Goal: Task Accomplishment & Management: Complete application form

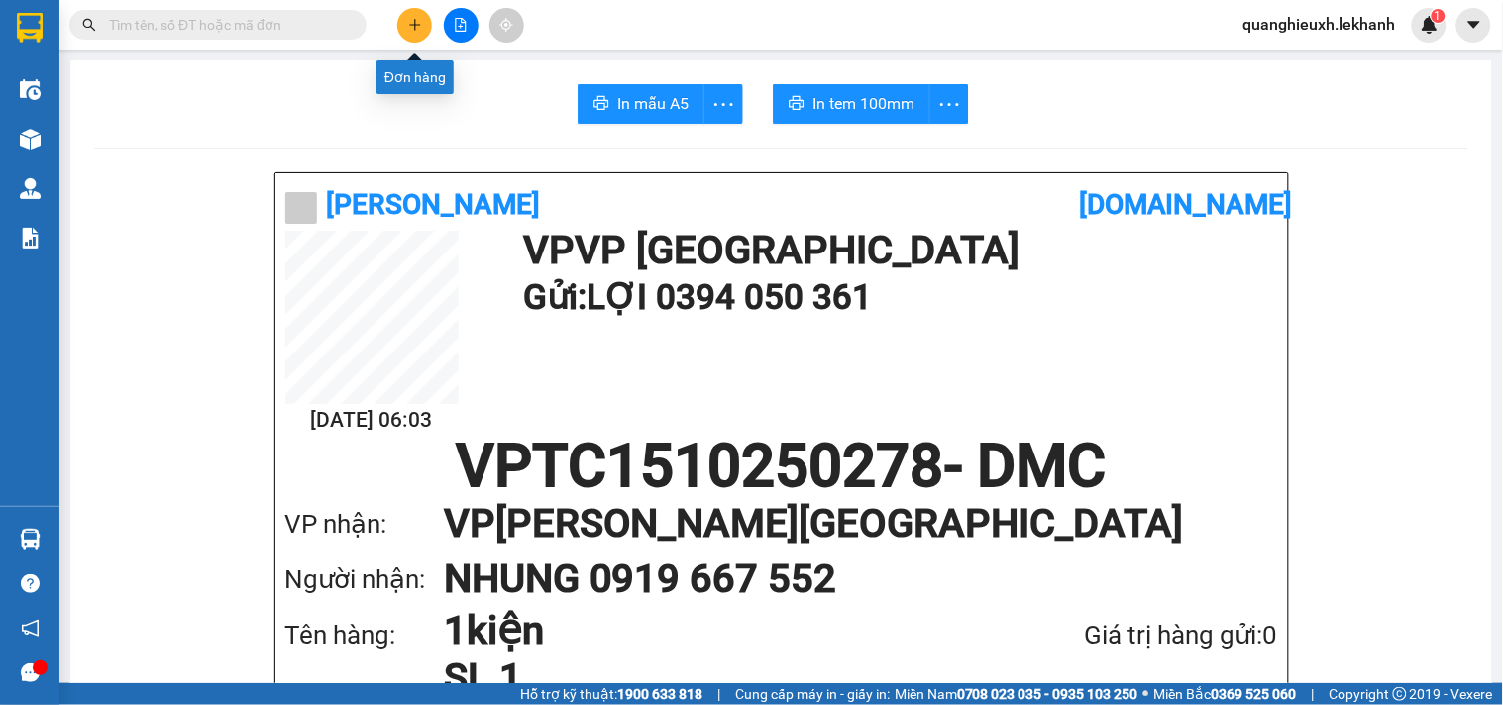
click at [410, 24] on icon "plus" at bounding box center [414, 24] width 11 height 1
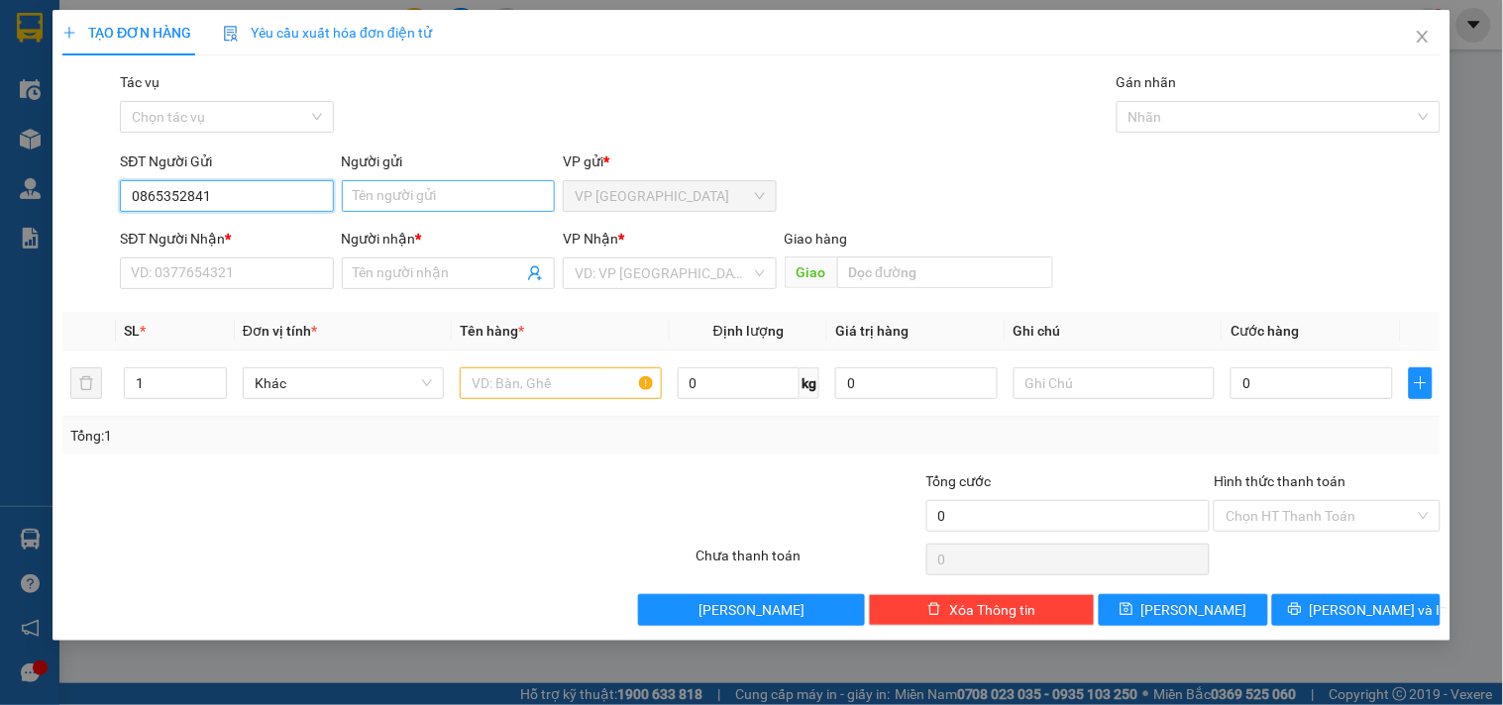
type input "0865352841"
click at [377, 200] on input "Người gửi" at bounding box center [448, 196] width 213 height 32
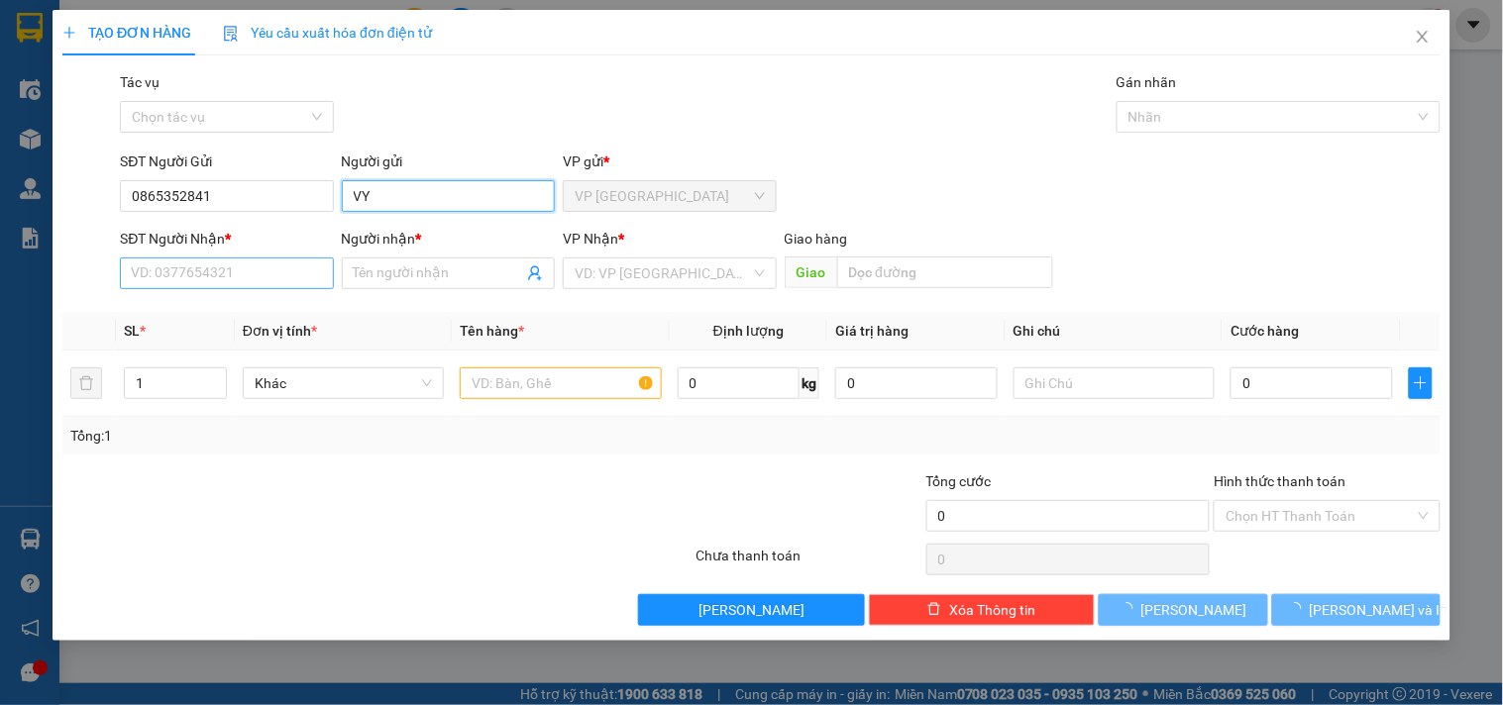
type input "VY"
click at [210, 277] on input "SĐT Người Nhận *" at bounding box center [226, 274] width 213 height 32
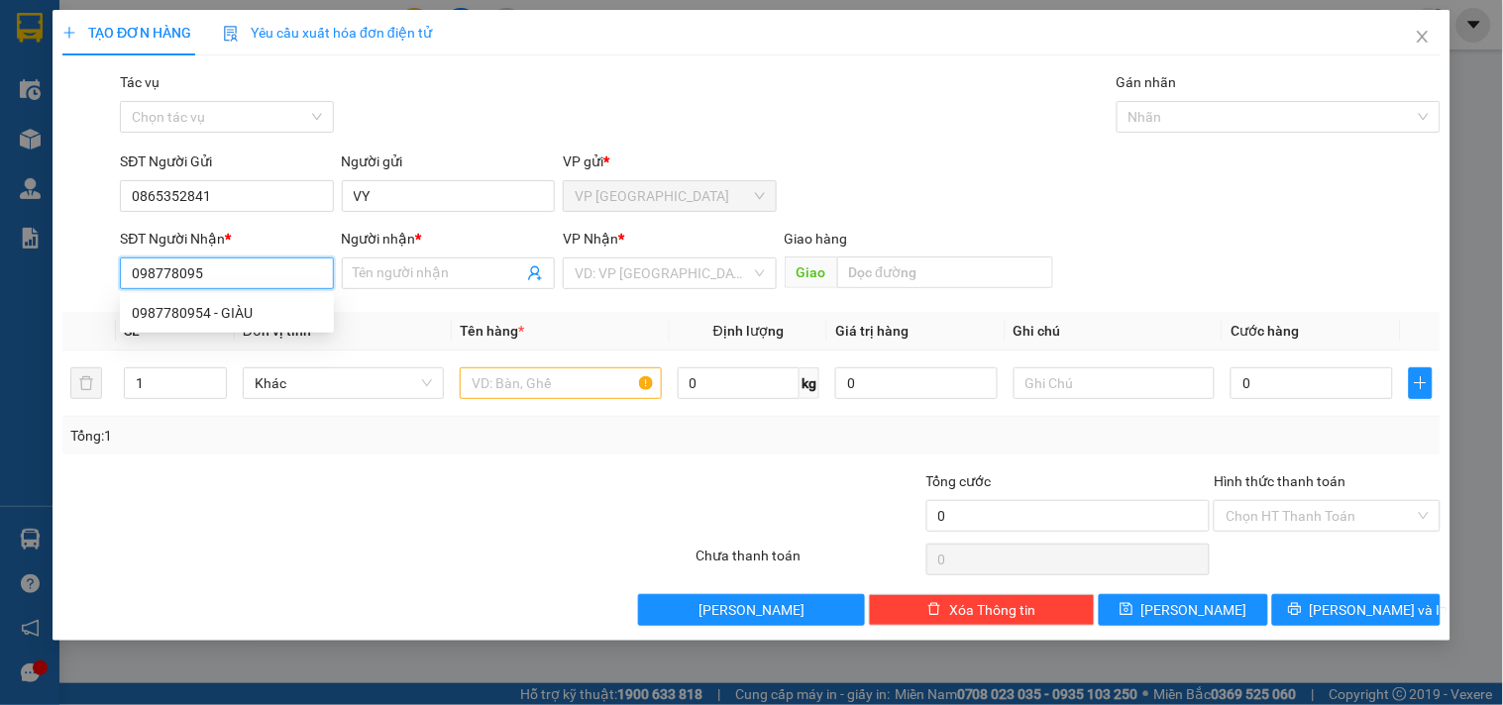
type input "0987780954"
click at [236, 303] on div "0987780954 - GIÀU" at bounding box center [227, 313] width 190 height 22
type input "GIÀU"
type input "30.000"
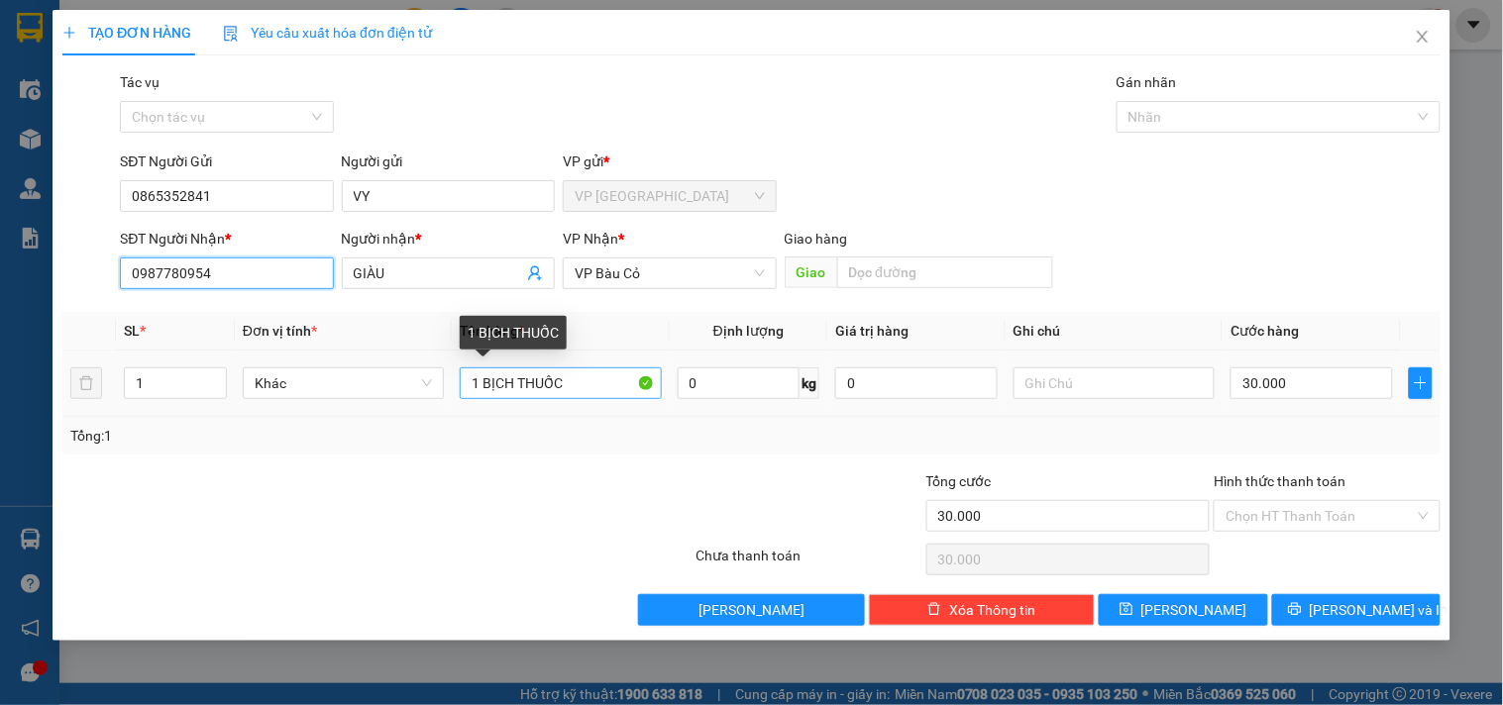
type input "0987780954"
click at [596, 394] on input "1 BỊCH THUỐC" at bounding box center [560, 384] width 201 height 32
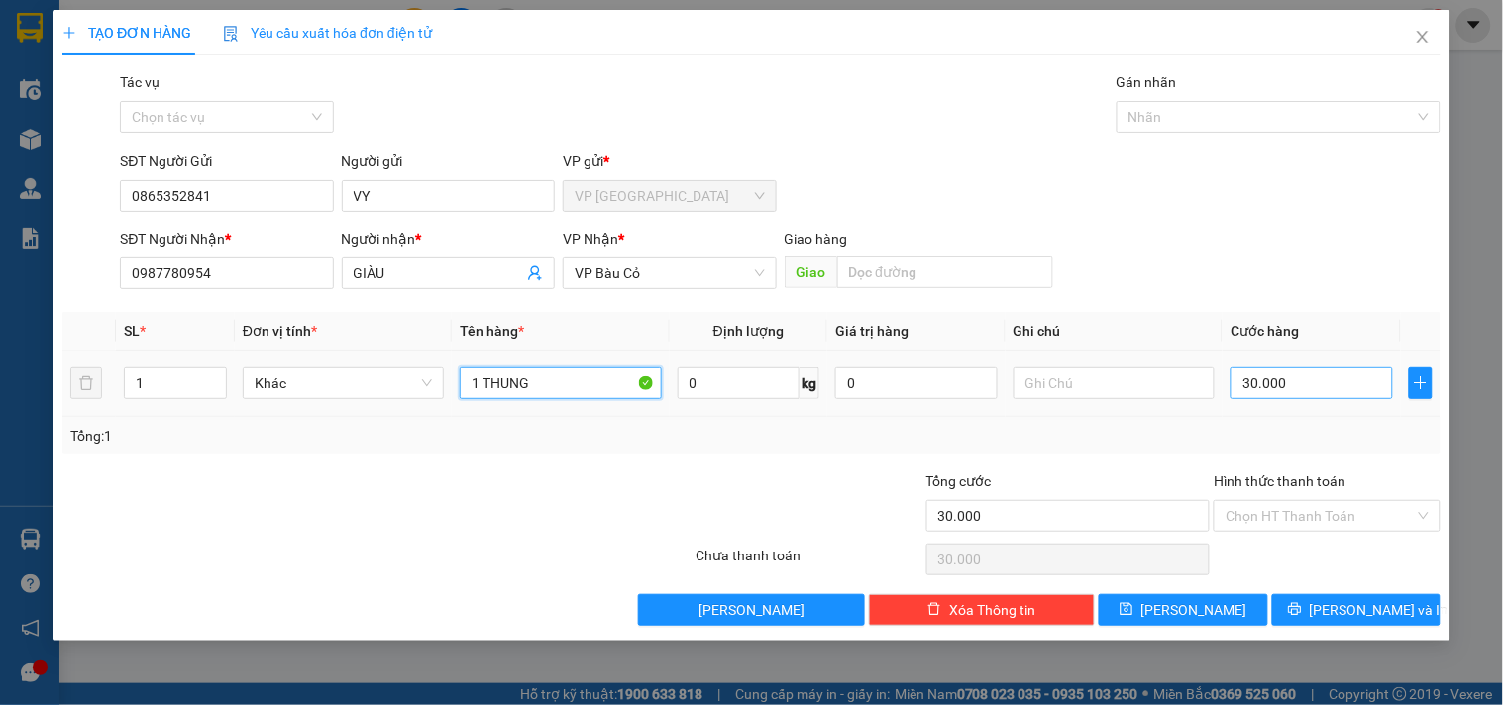
type input "1 THUNG"
click at [1235, 388] on input "30.000" at bounding box center [1311, 384] width 162 height 32
type input "4"
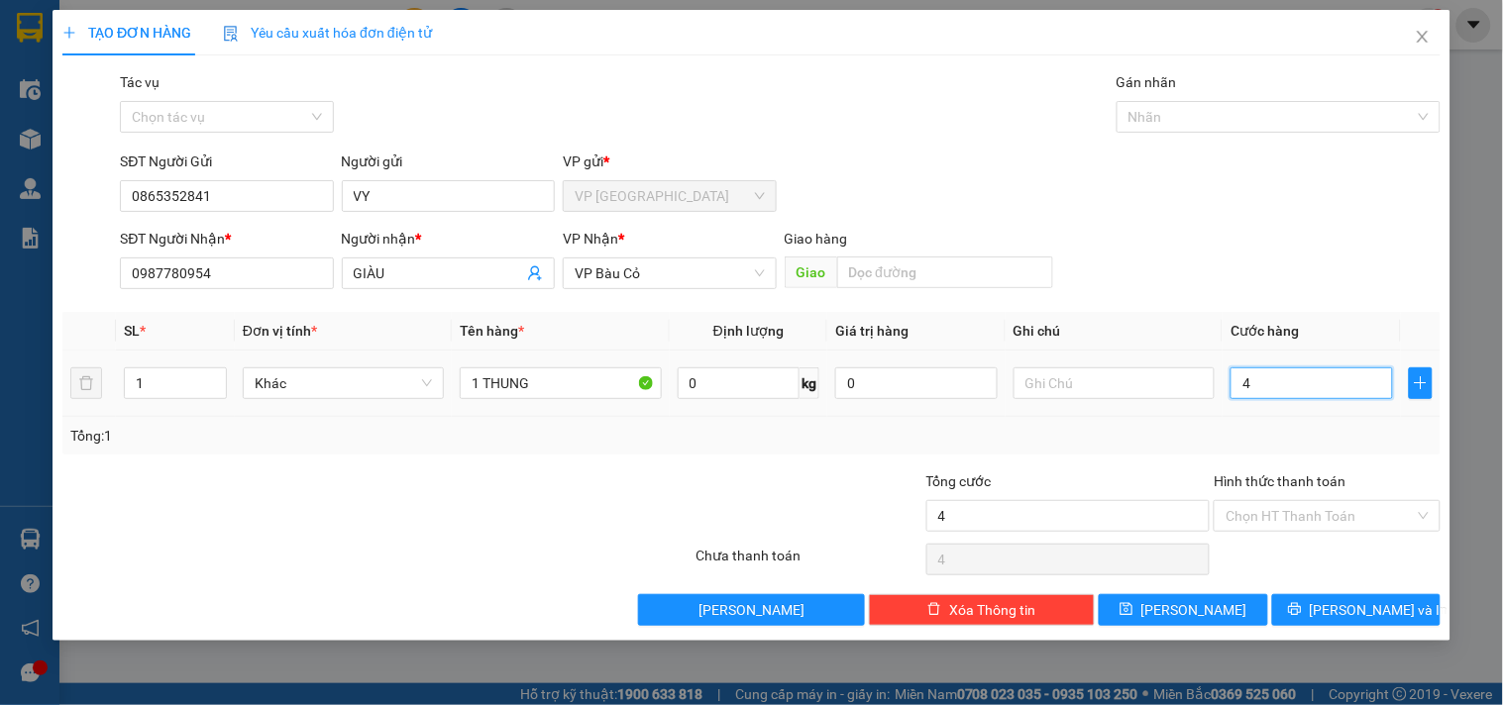
type input "40"
type input "40.000"
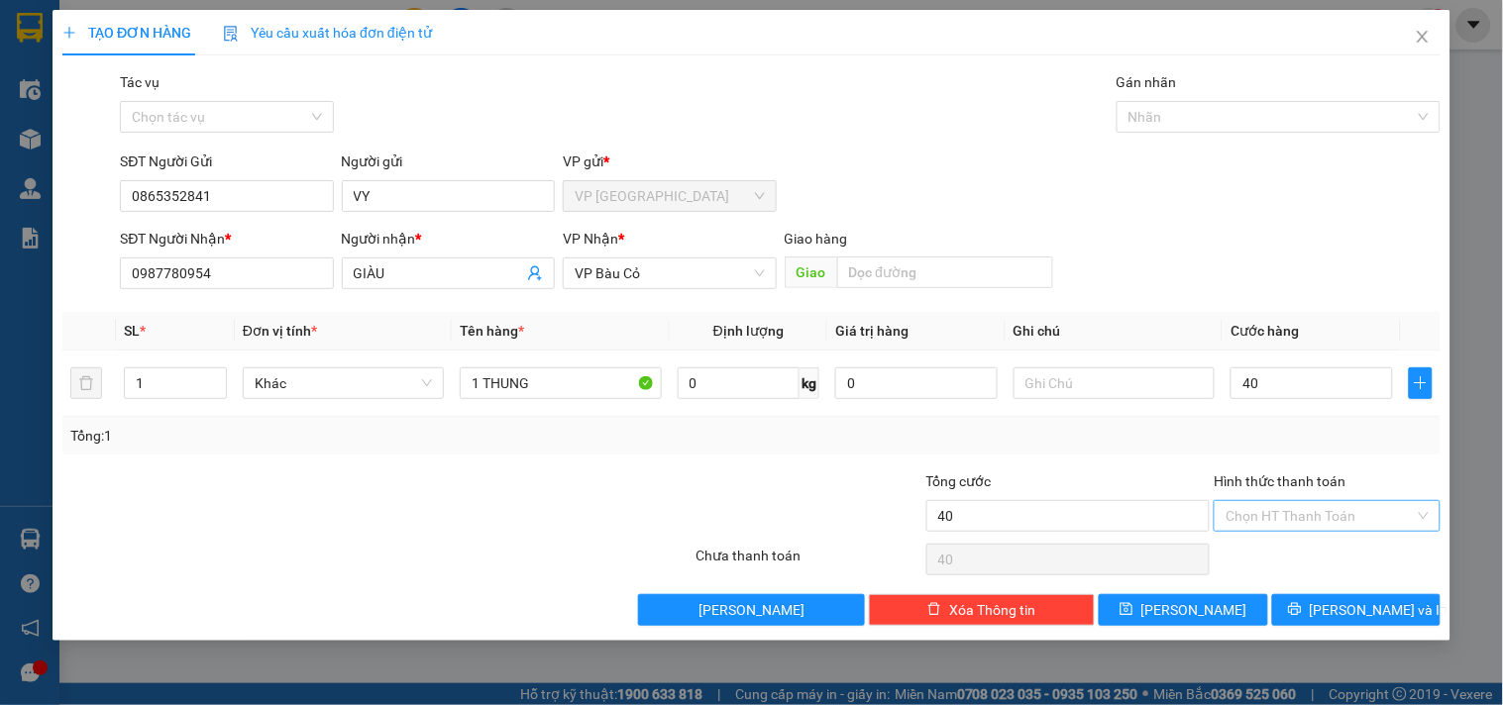
type input "40.000"
click at [1375, 520] on input "Hình thức thanh toán" at bounding box center [1319, 516] width 188 height 30
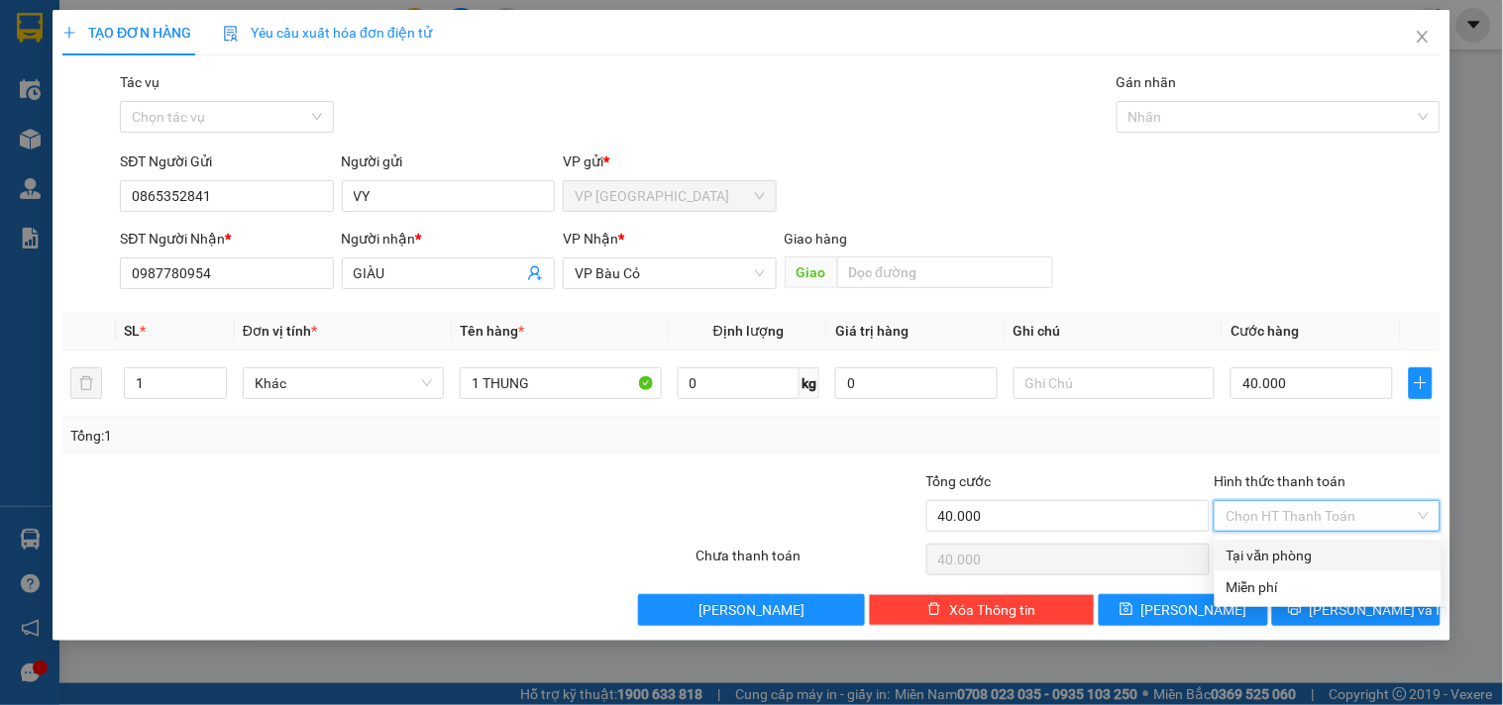
click at [1308, 565] on div "Tại văn phòng" at bounding box center [1327, 556] width 203 height 22
type input "0"
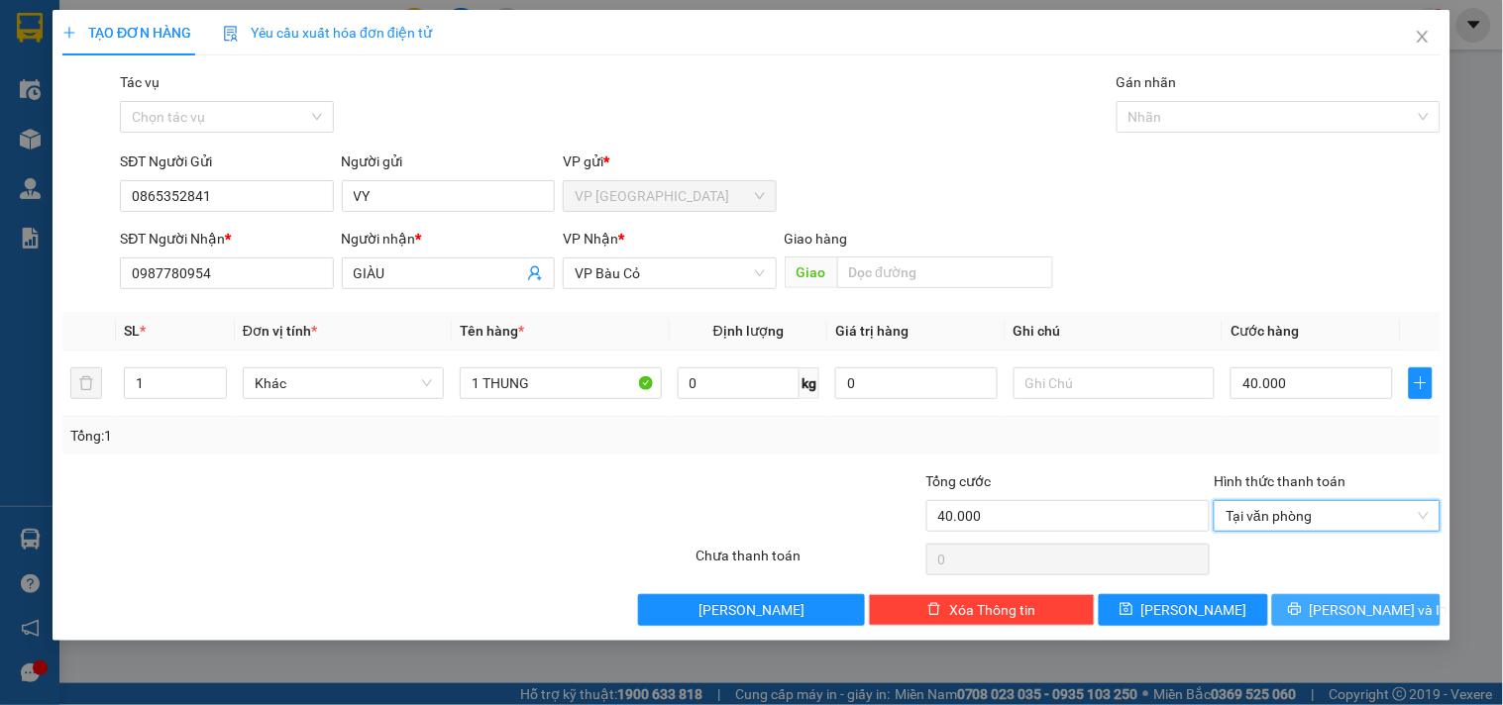
click at [1355, 599] on span "[PERSON_NAME] và In" at bounding box center [1379, 610] width 139 height 22
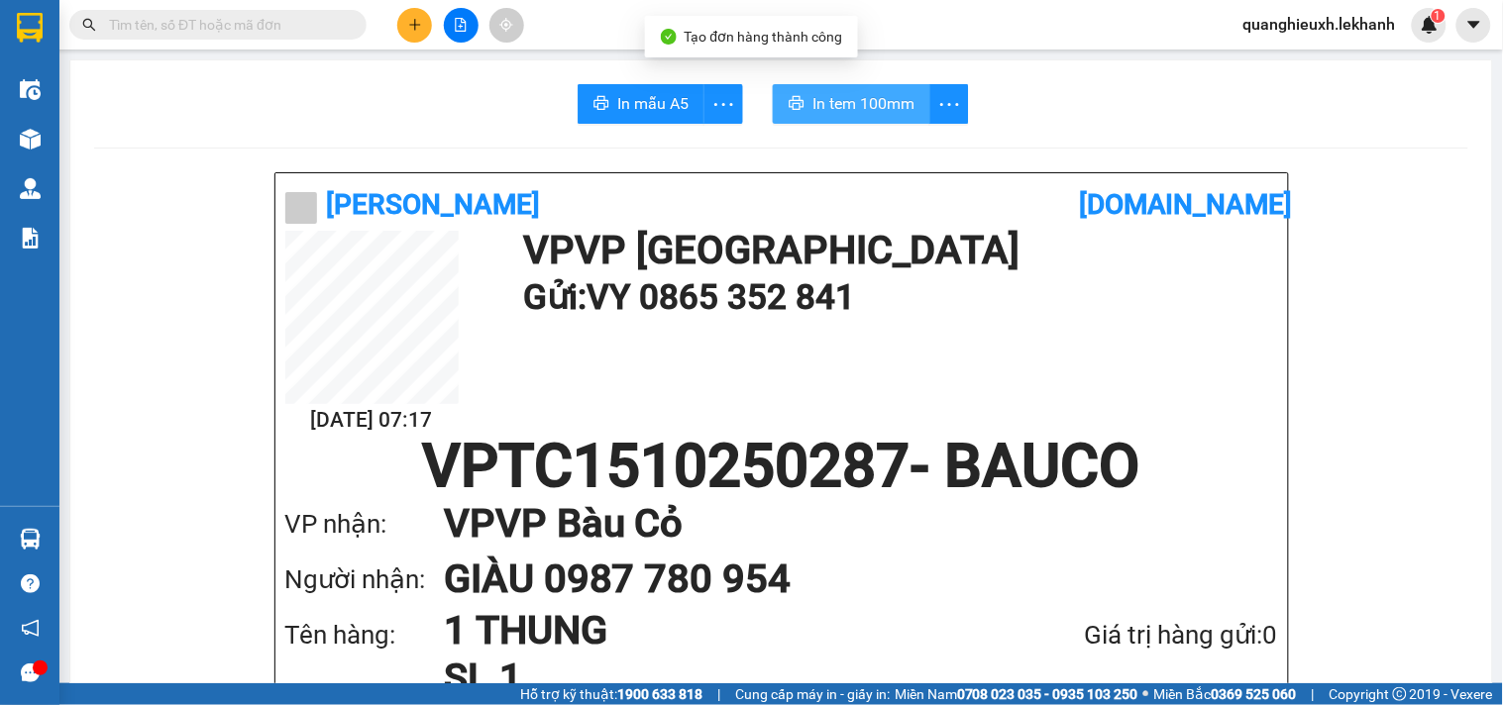
click at [884, 111] on span "In tem 100mm" at bounding box center [863, 103] width 102 height 25
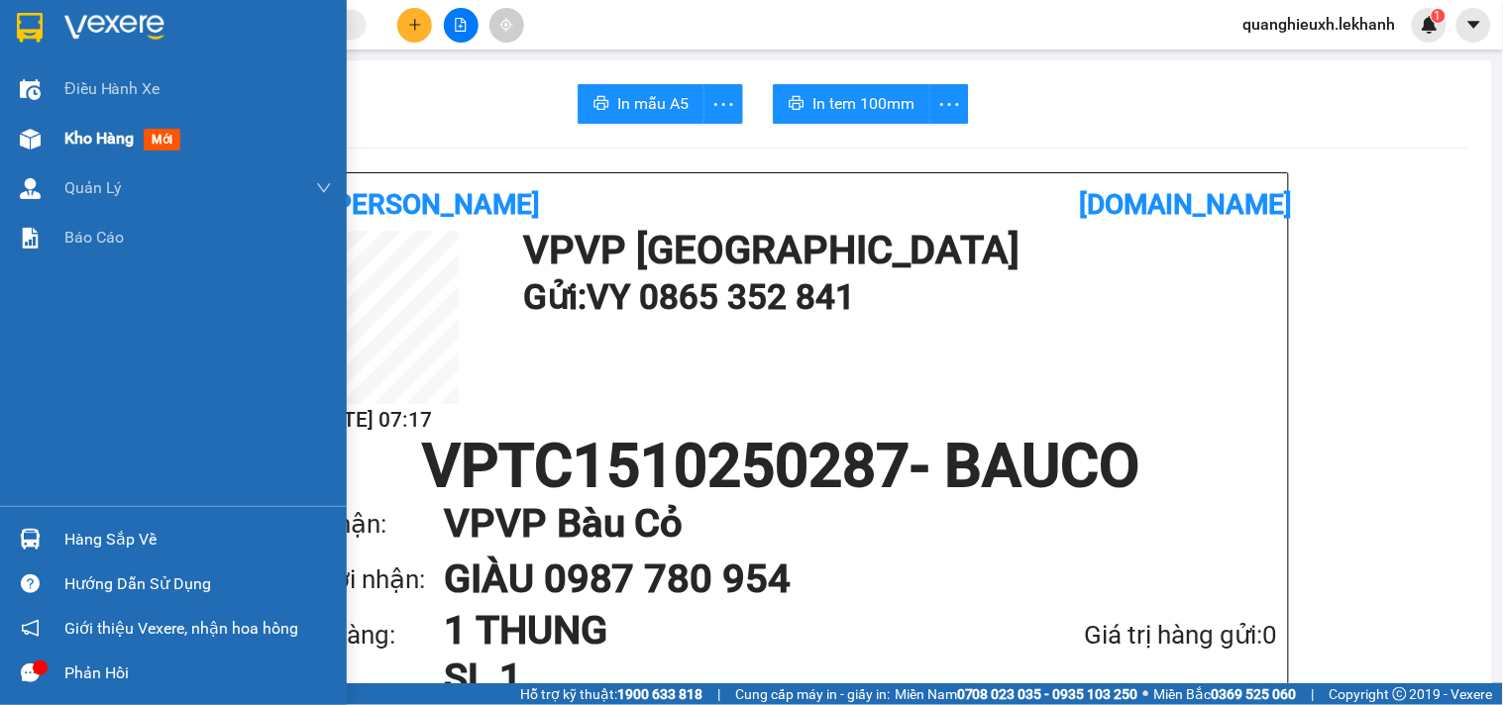
click at [117, 140] on span "Kho hàng" at bounding box center [98, 138] width 69 height 19
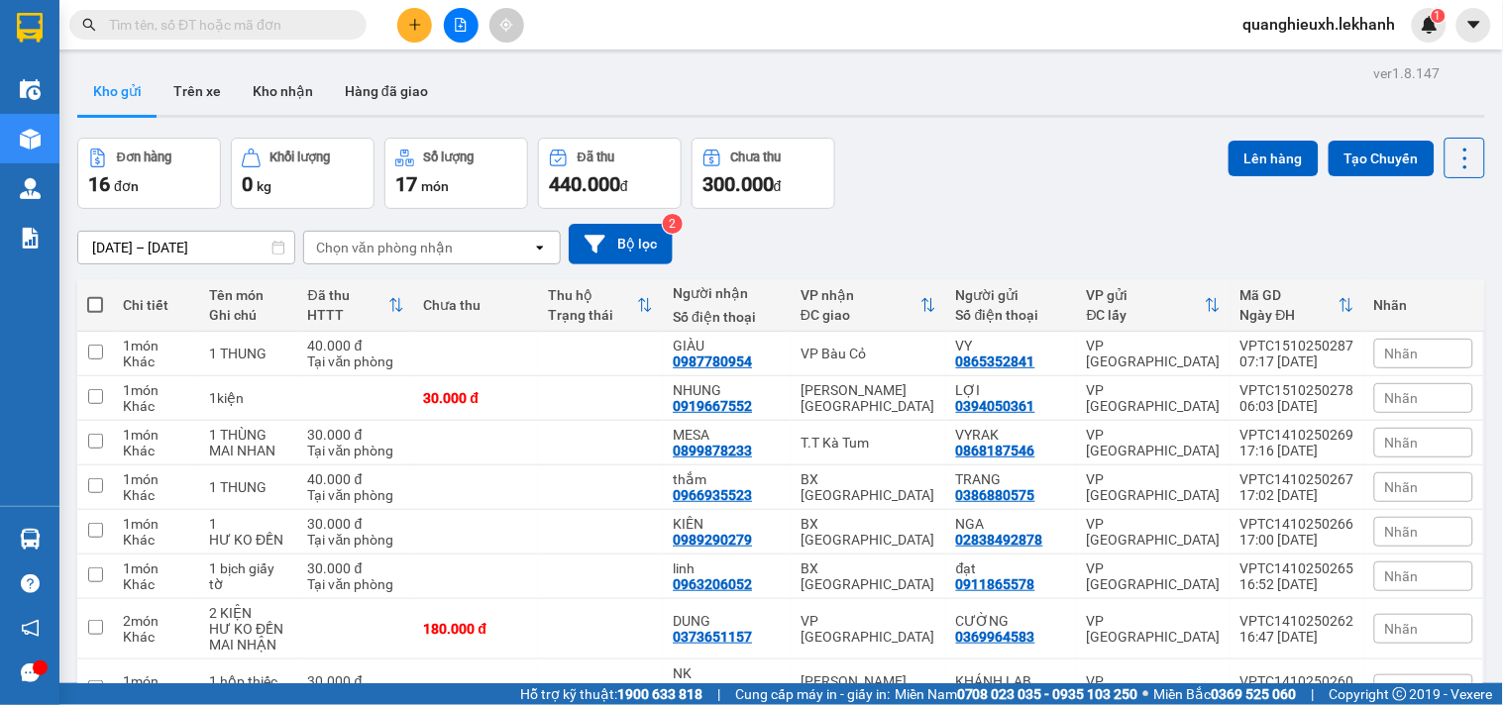
click at [126, 252] on input "[DATE] – [DATE]" at bounding box center [186, 248] width 216 height 32
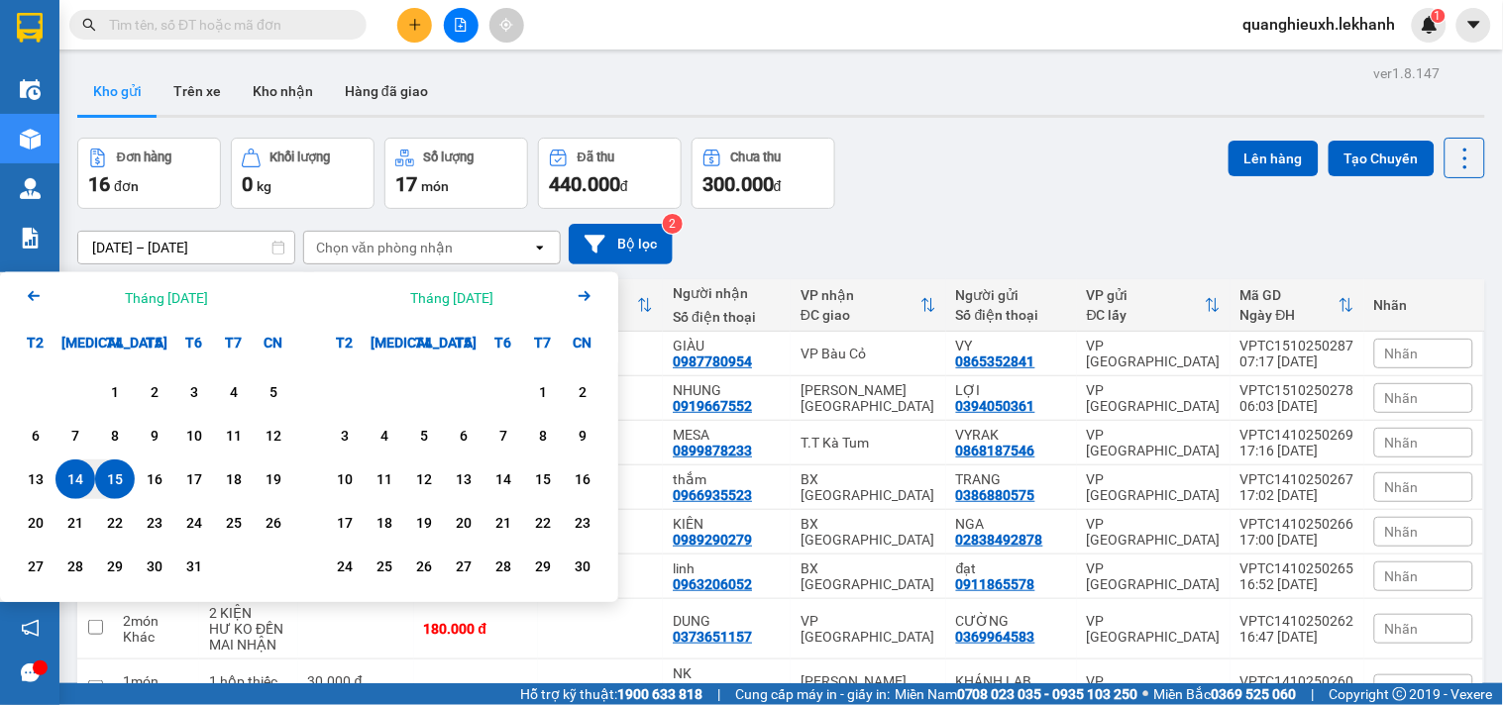
click at [114, 476] on div "15" at bounding box center [115, 480] width 28 height 24
type input "[DATE] – [DATE]"
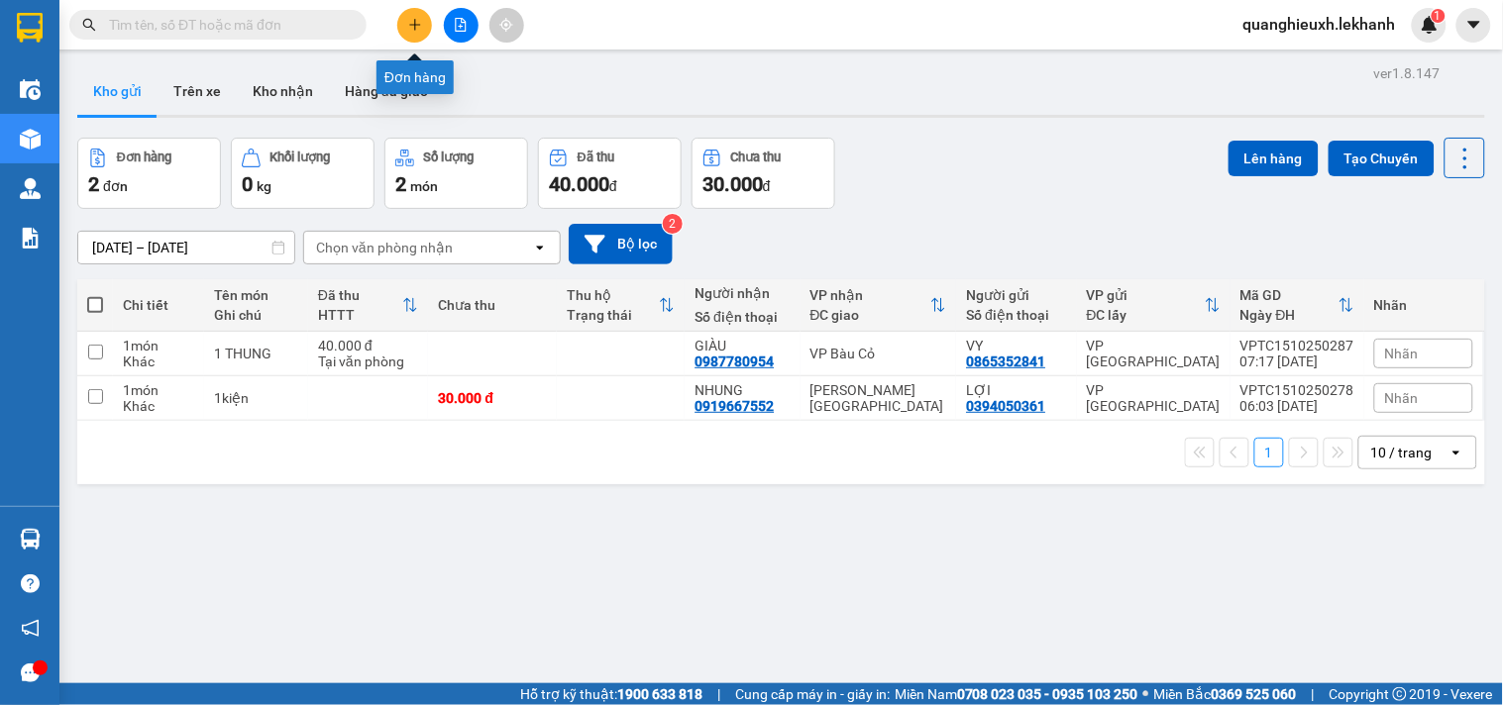
click at [431, 26] on button at bounding box center [414, 25] width 35 height 35
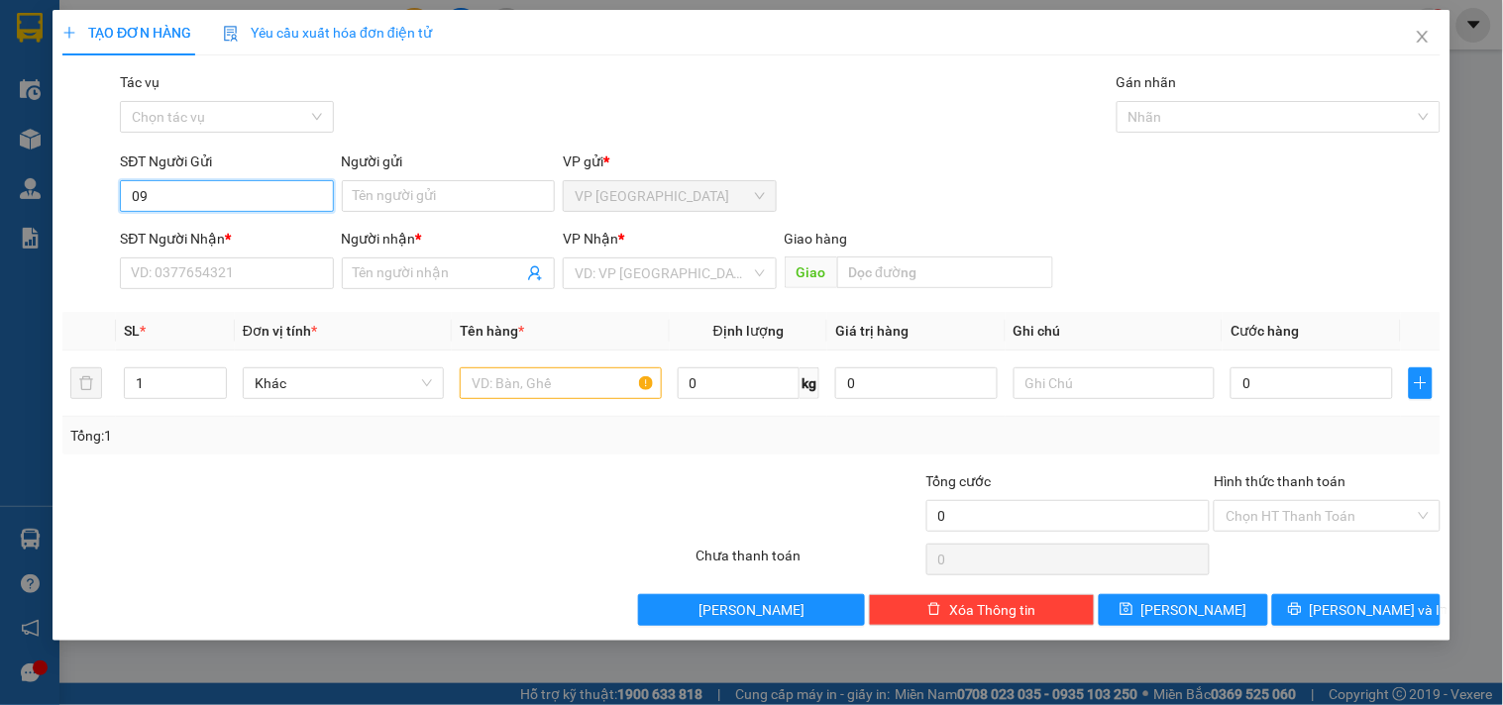
type input "0"
type input "0943713117"
click at [430, 192] on input "Người gửi" at bounding box center [448, 196] width 213 height 32
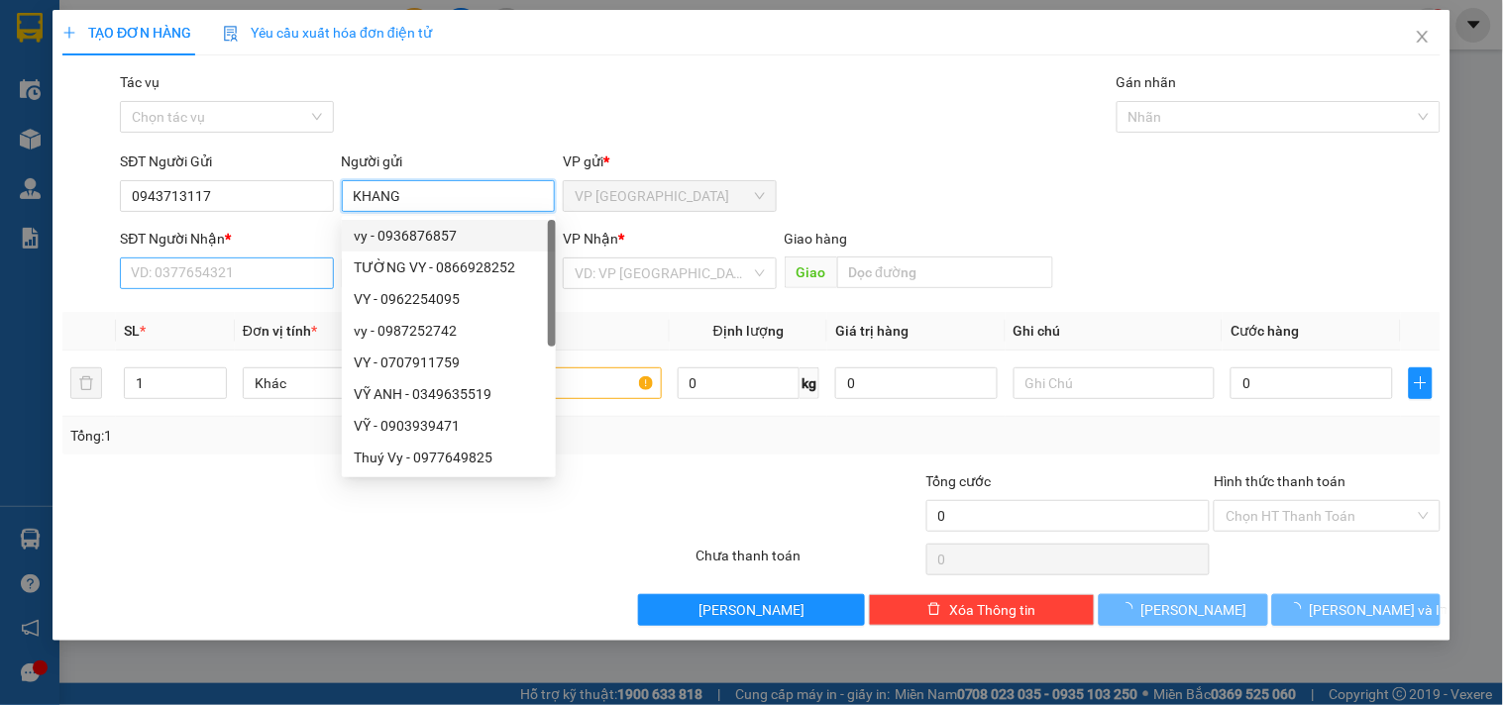
type input "KHANG"
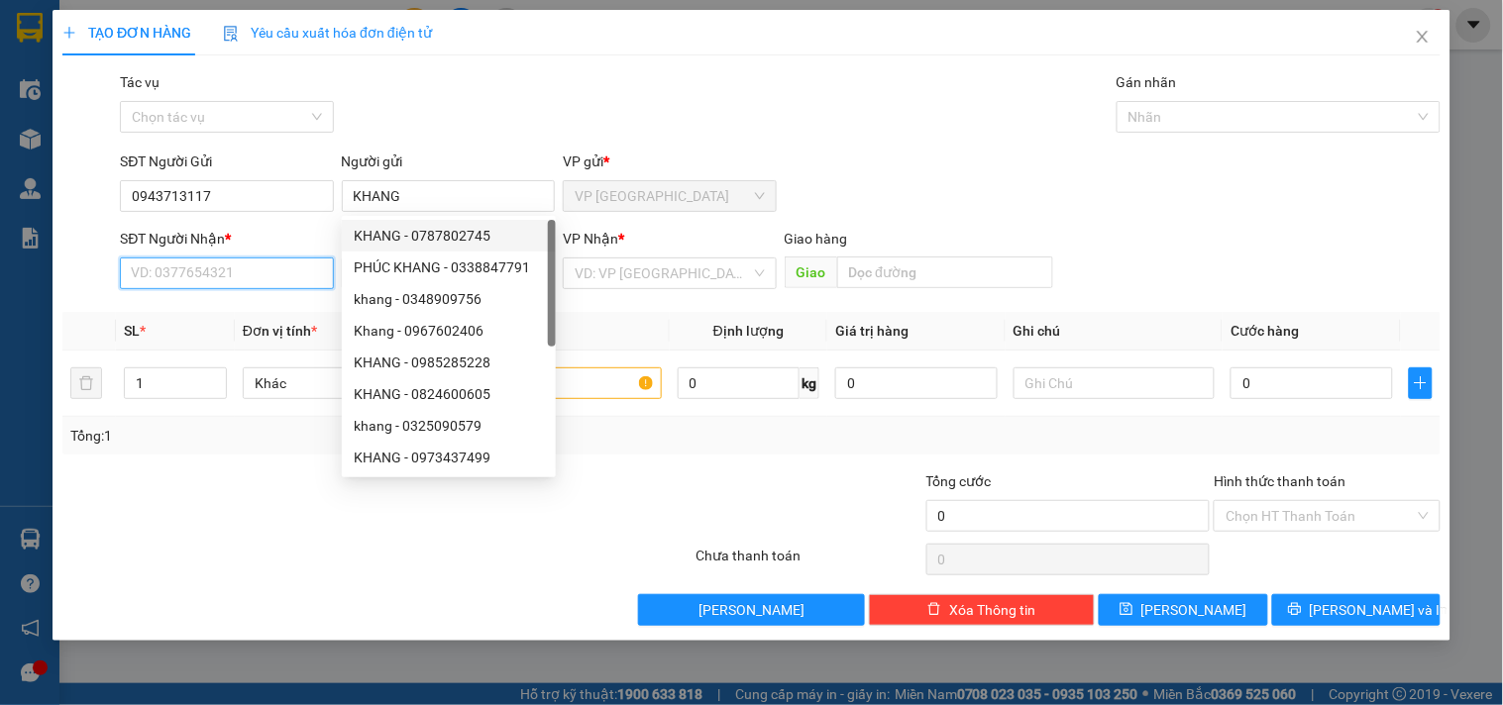
click at [173, 272] on input "SĐT Người Nhận *" at bounding box center [226, 274] width 213 height 32
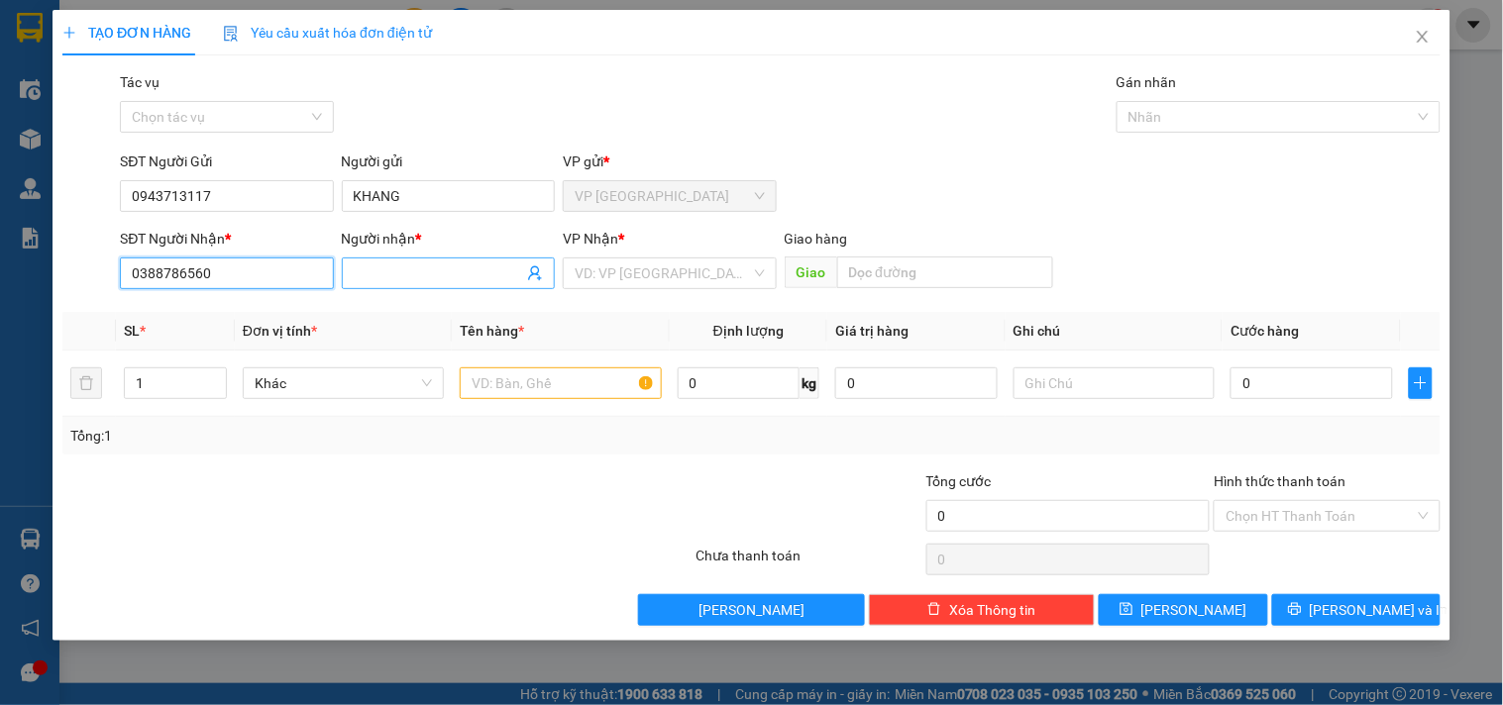
type input "0388786560"
click at [418, 272] on input "Người nhận *" at bounding box center [438, 274] width 169 height 22
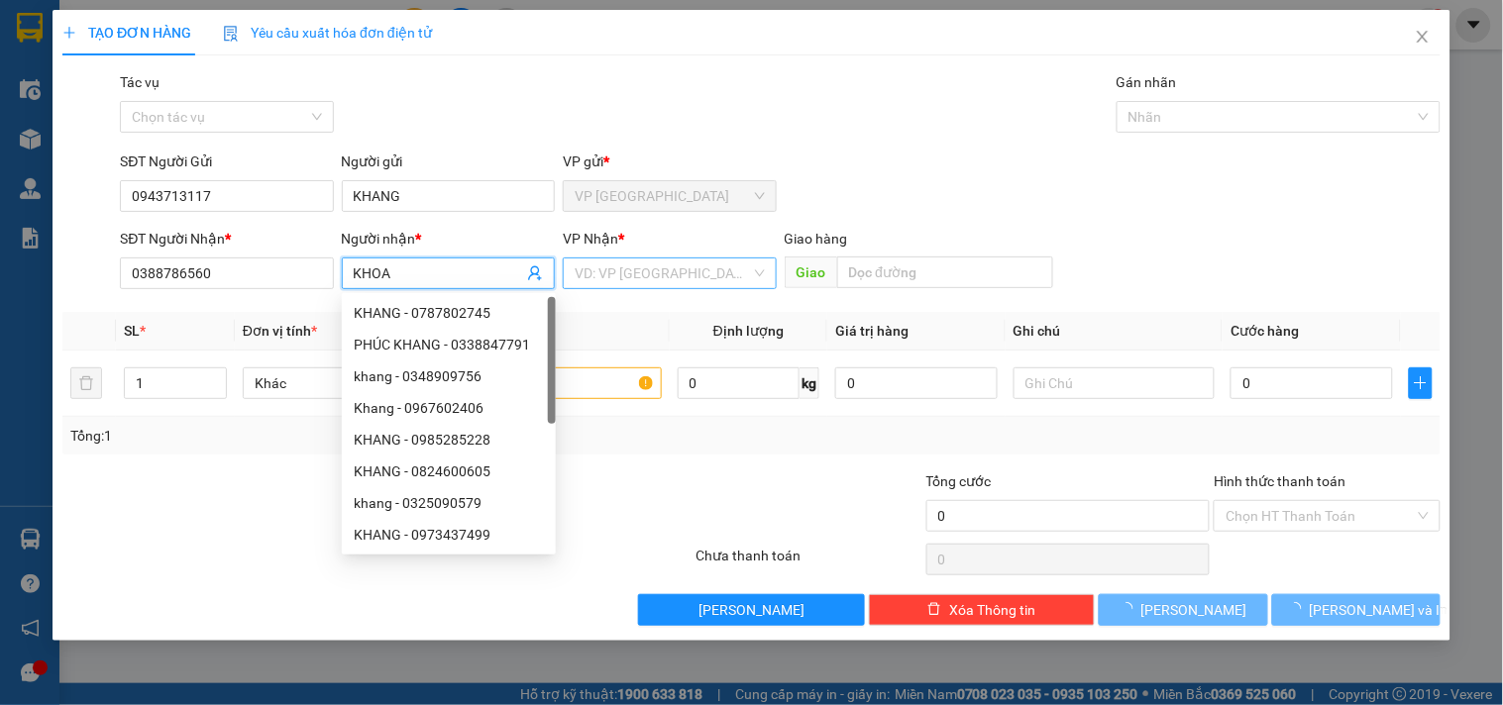
type input "KHOA"
click at [651, 275] on input "search" at bounding box center [662, 274] width 175 height 30
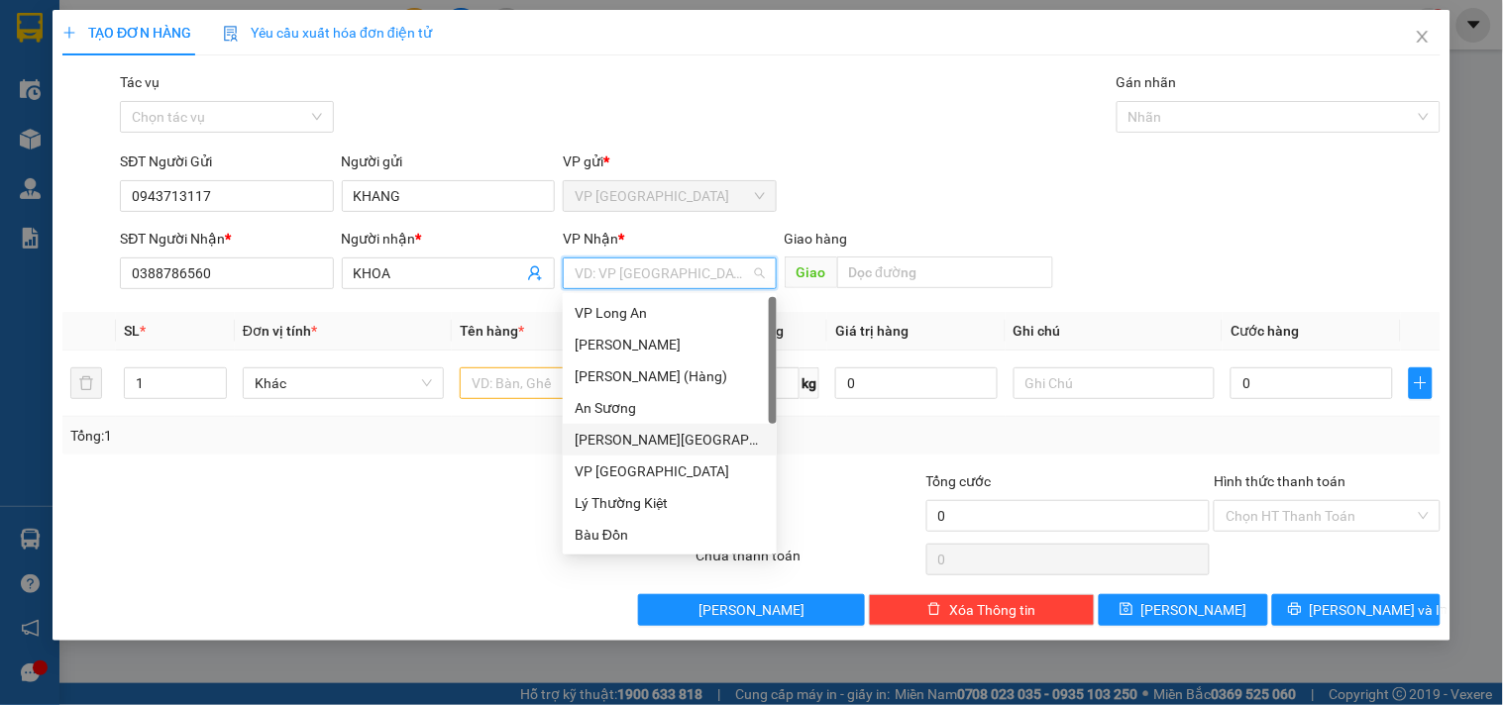
scroll to position [158, 0]
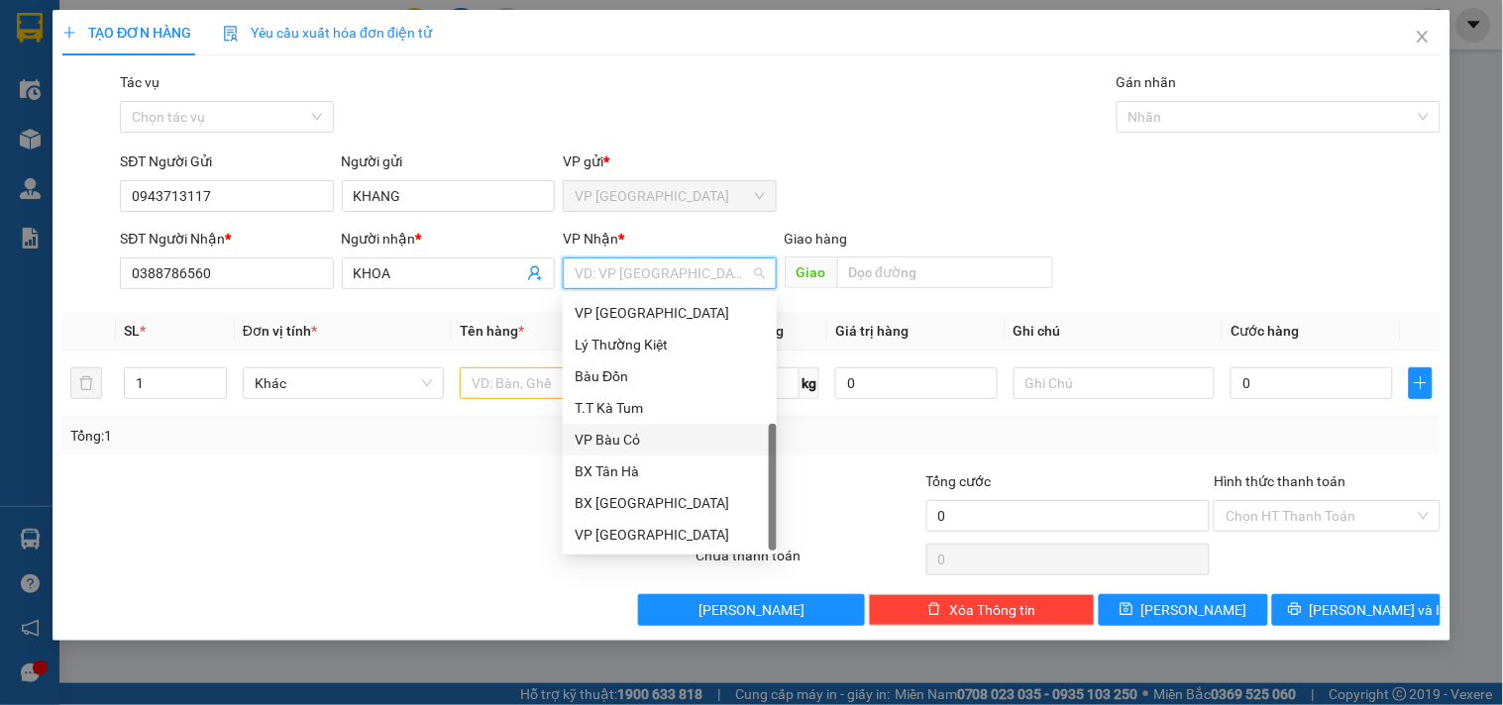
click at [639, 430] on div "VP Bàu Cỏ" at bounding box center [670, 440] width 190 height 22
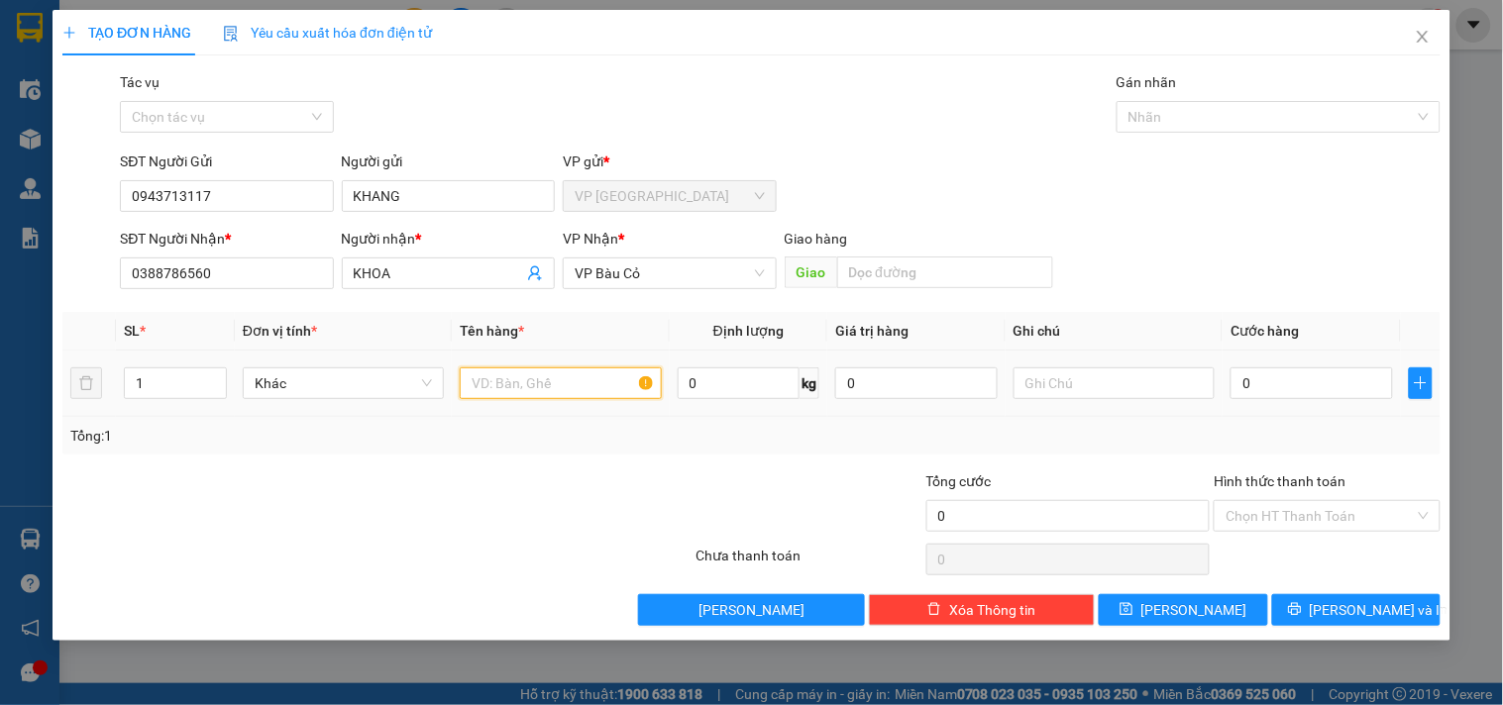
click at [551, 387] on input "text" at bounding box center [560, 384] width 201 height 32
type input "1TUI"
click at [1246, 384] on input "0" at bounding box center [1311, 384] width 162 height 32
type input "3"
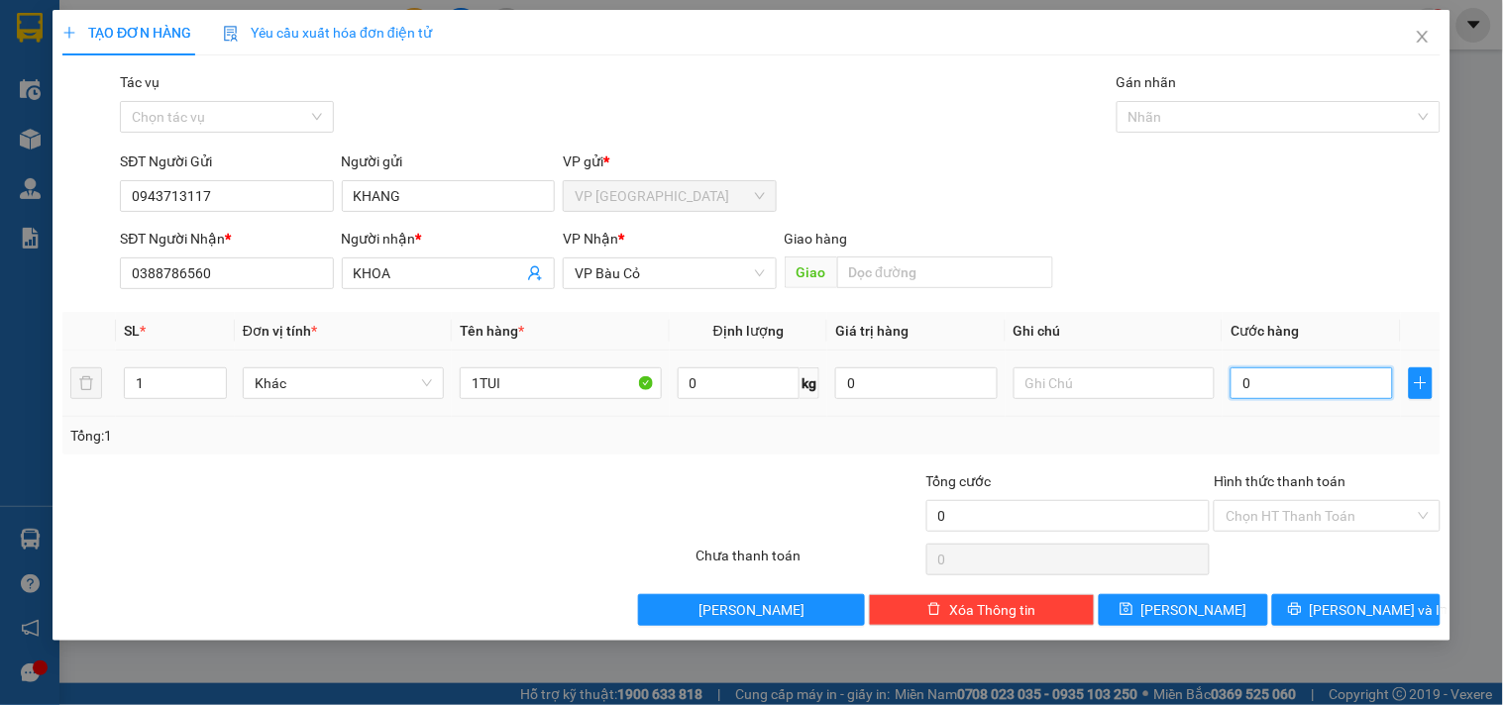
type input "3"
type input "30"
type input "30.000"
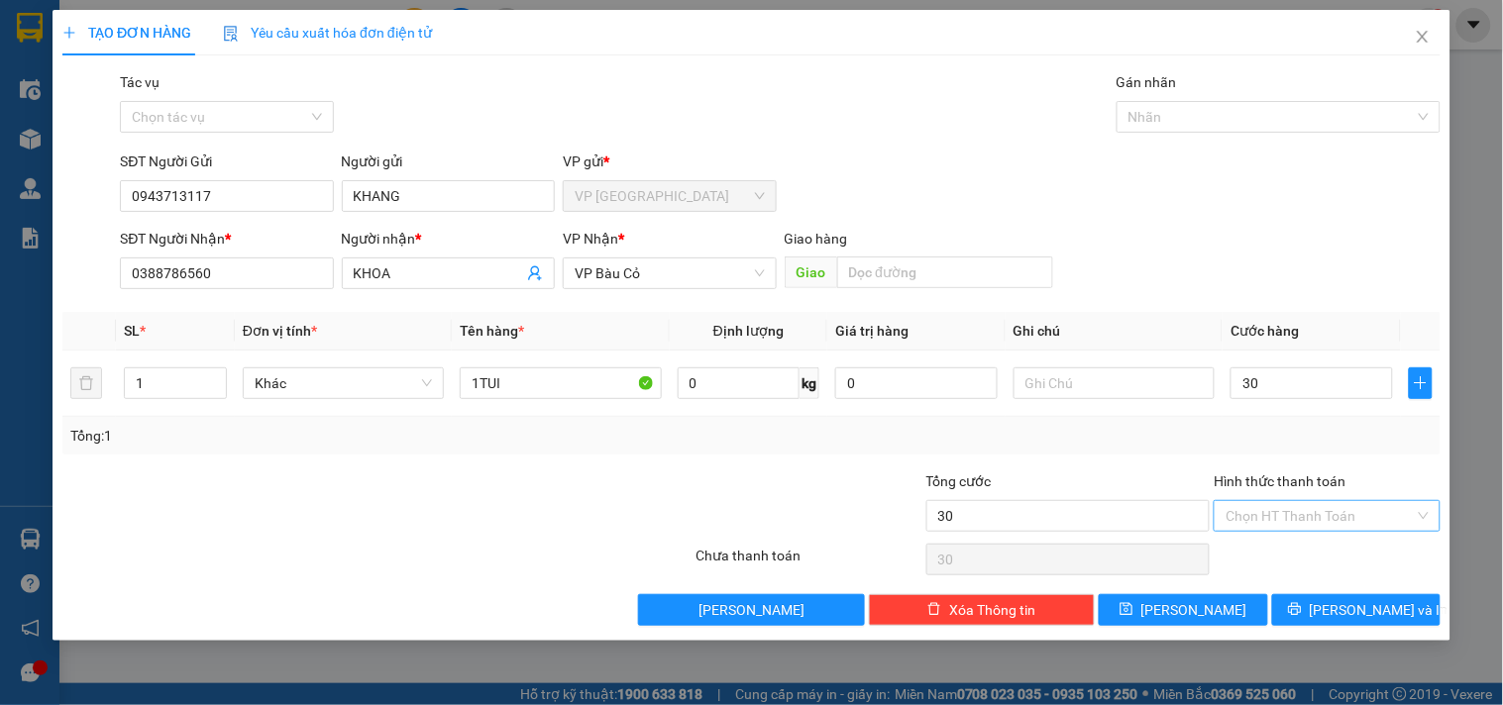
type input "30.000"
click at [1296, 522] on input "Hình thức thanh toán" at bounding box center [1319, 516] width 188 height 30
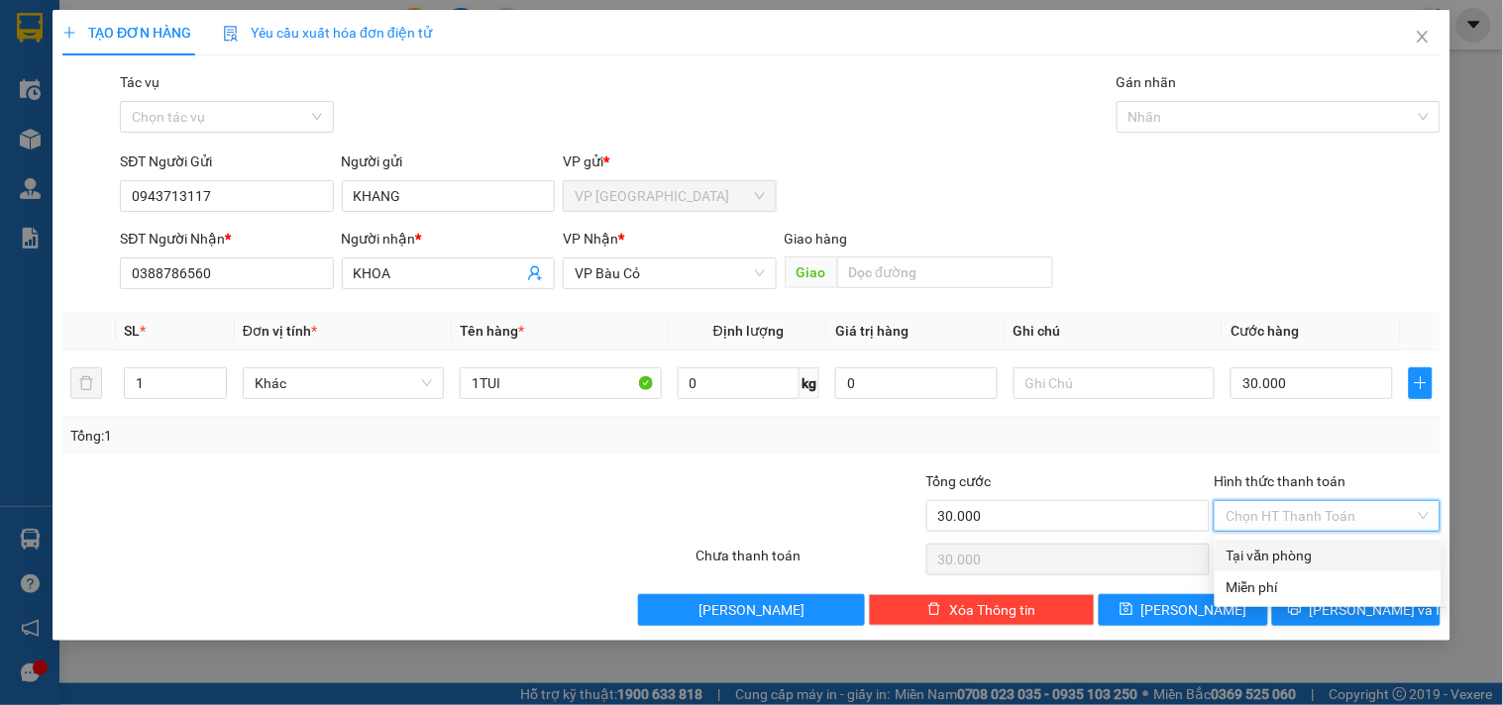
click at [1289, 555] on div "Tại văn phòng" at bounding box center [1327, 556] width 203 height 22
type input "0"
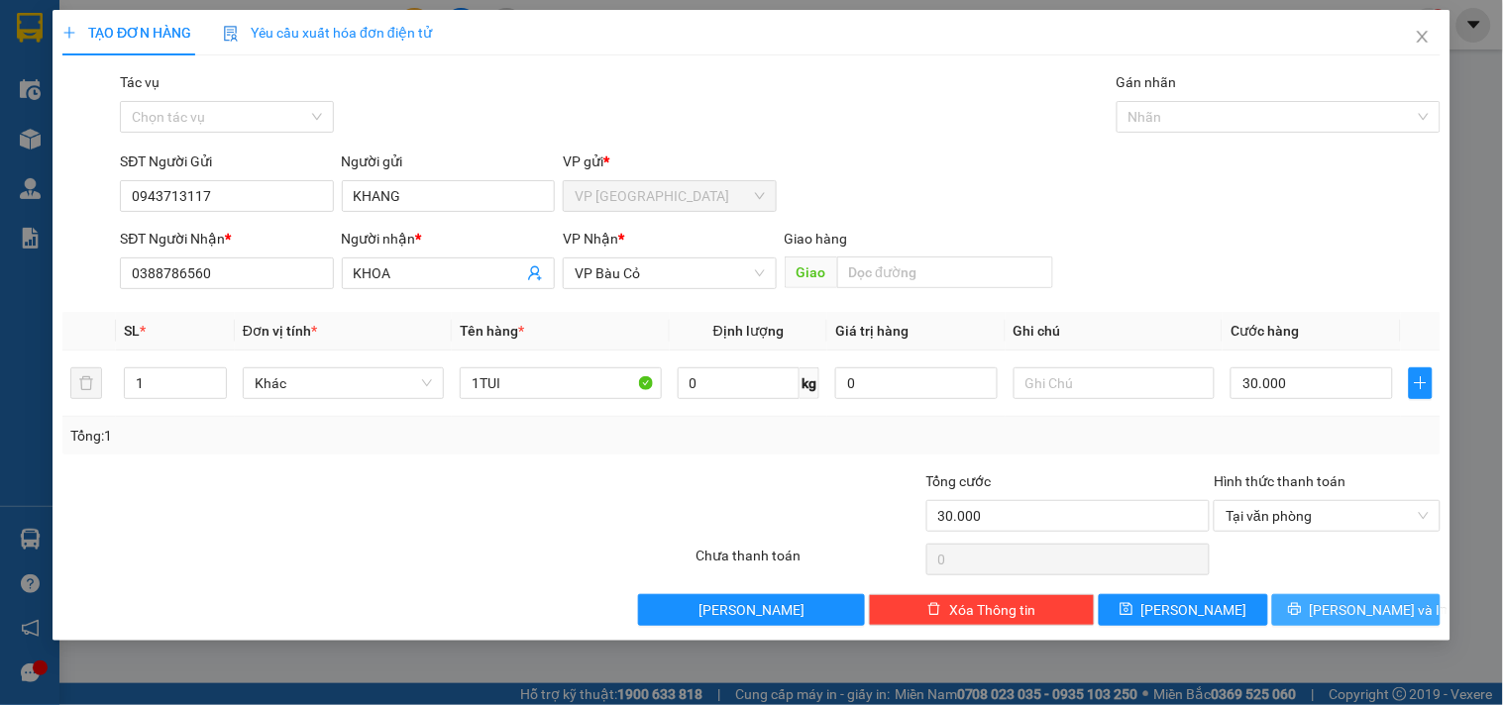
click at [1333, 599] on button "[PERSON_NAME] và In" at bounding box center [1356, 610] width 168 height 32
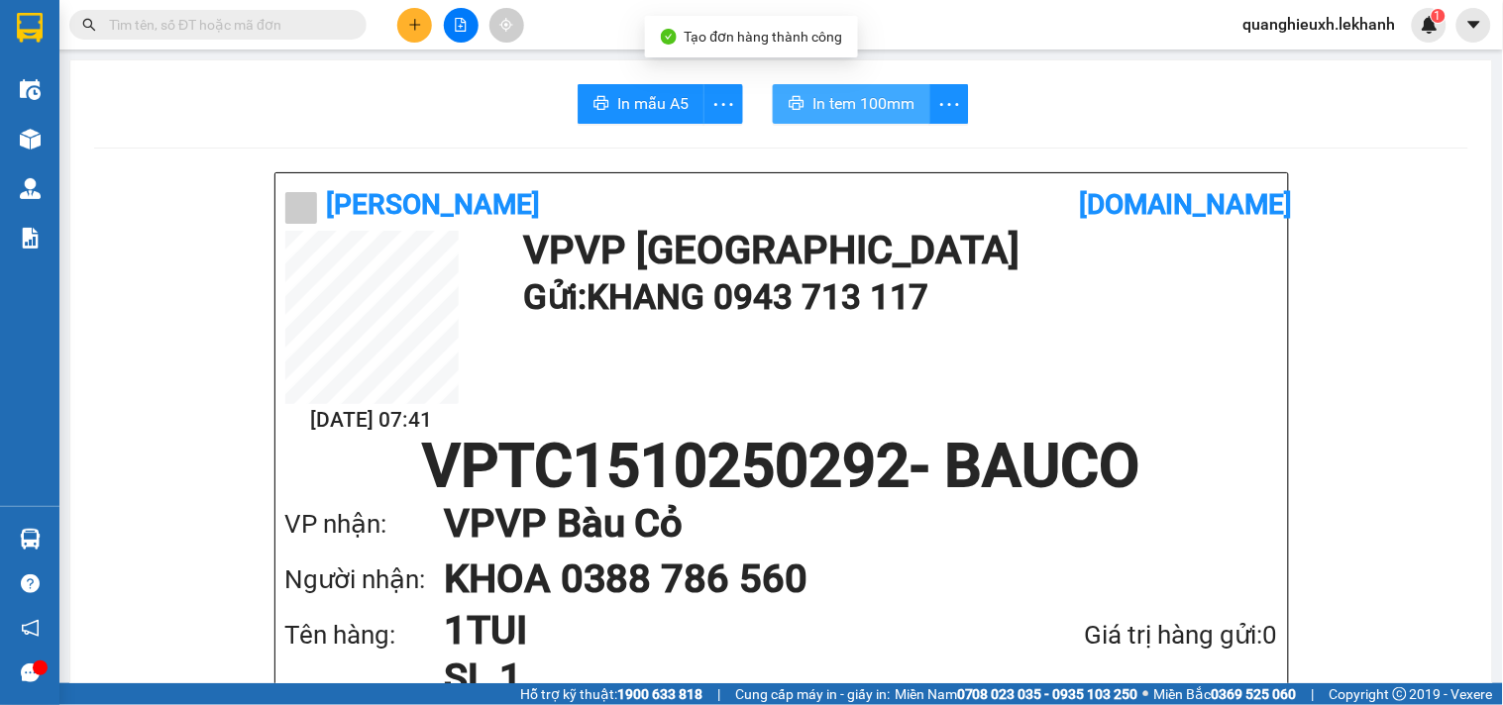
click at [838, 106] on span "In tem 100mm" at bounding box center [863, 103] width 102 height 25
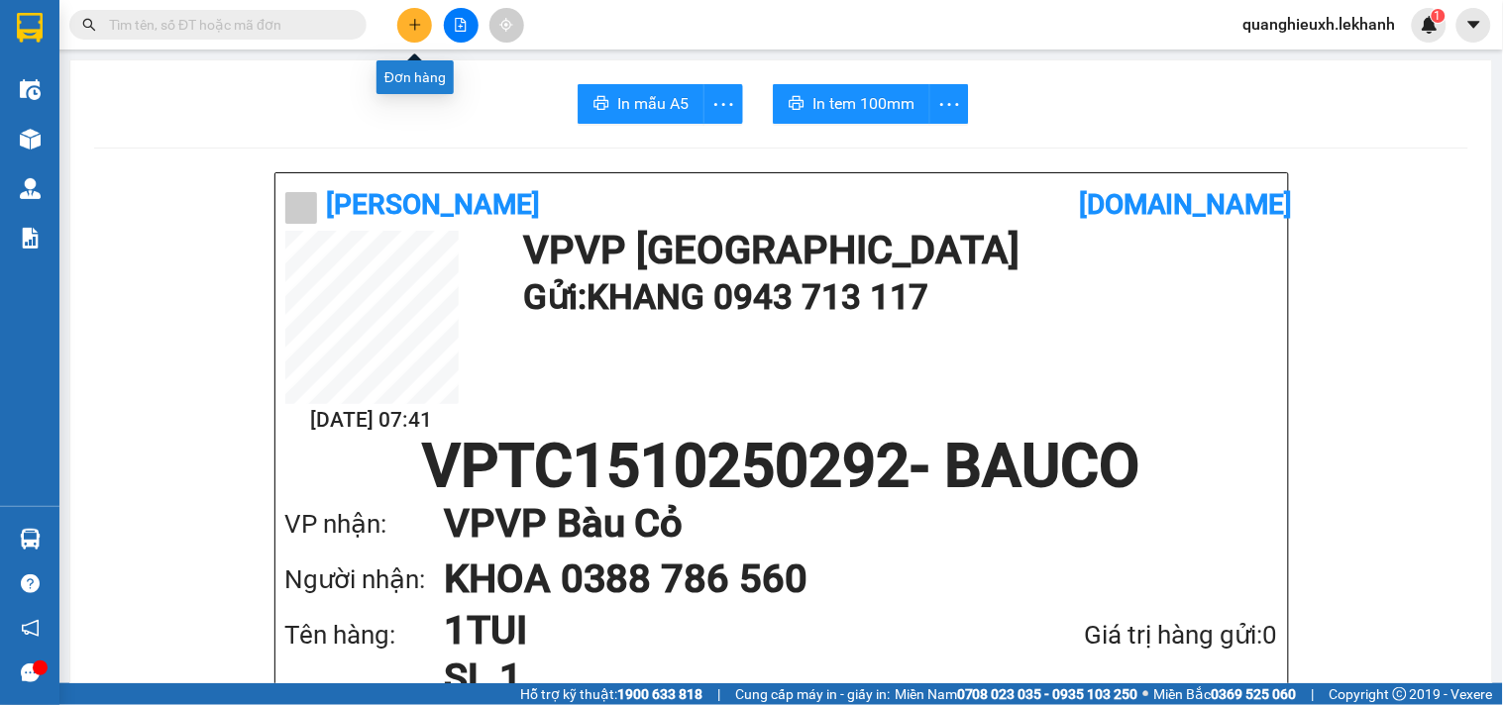
click at [426, 24] on button at bounding box center [414, 25] width 35 height 35
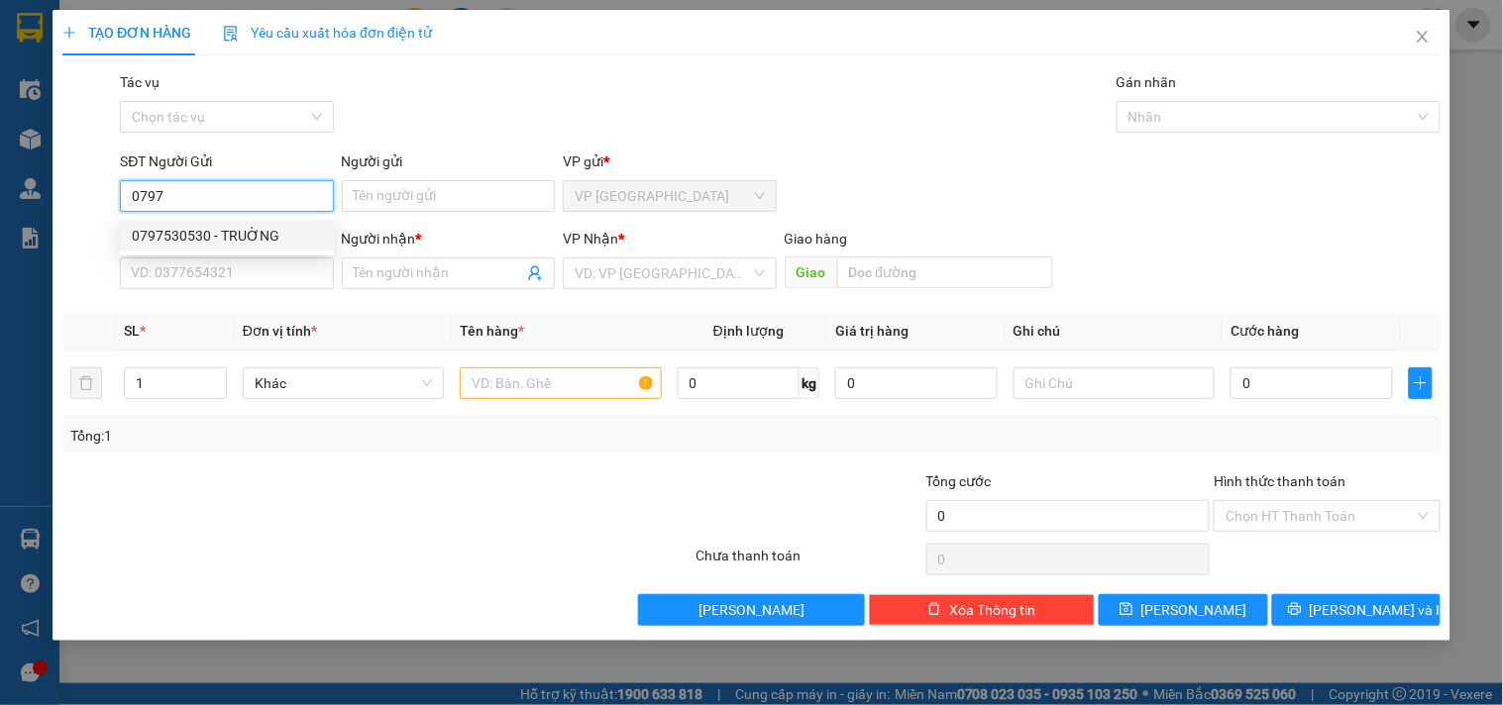
click at [248, 226] on div "0797530530 - TRUỜNG" at bounding box center [227, 236] width 190 height 22
type input "0797530530"
type input "TRUỜNG"
type input "0937775850"
type input "KHOA"
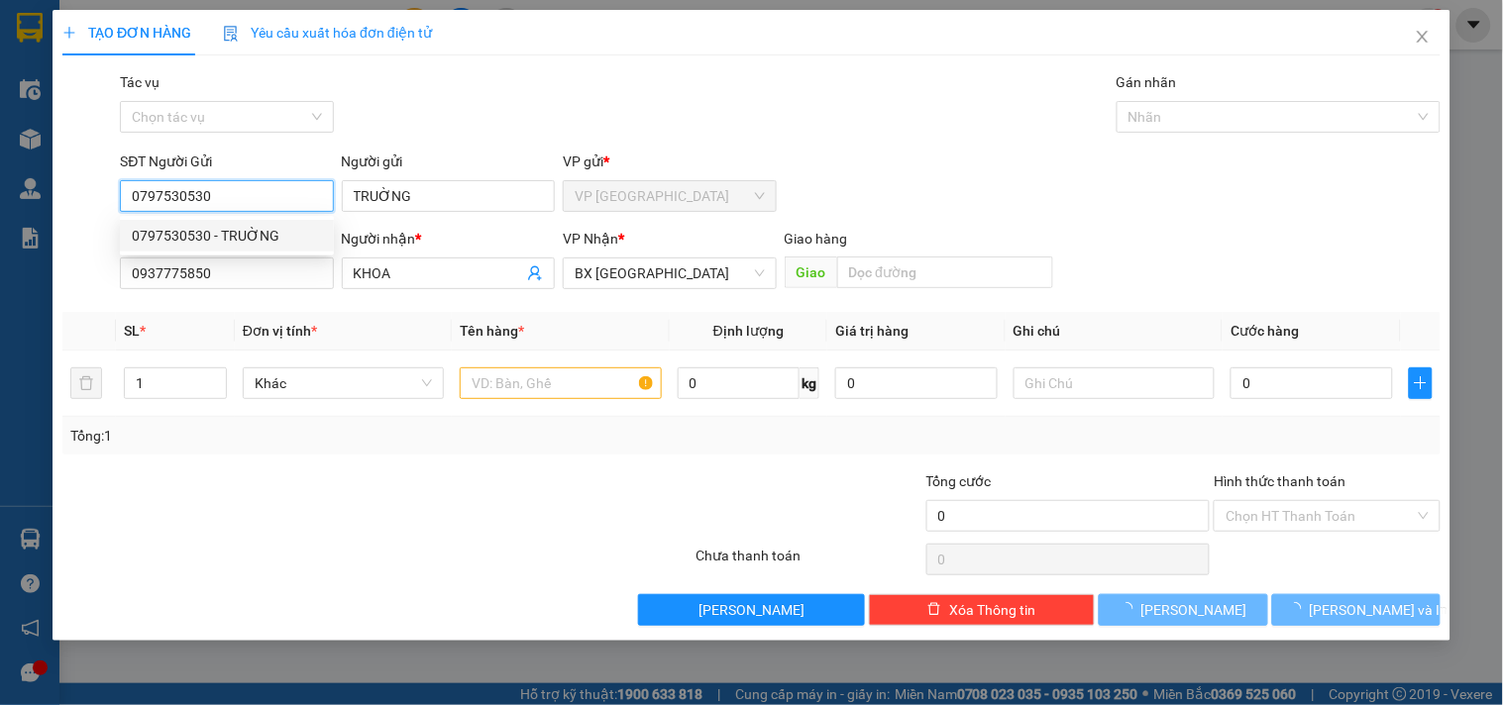
type input "50.000"
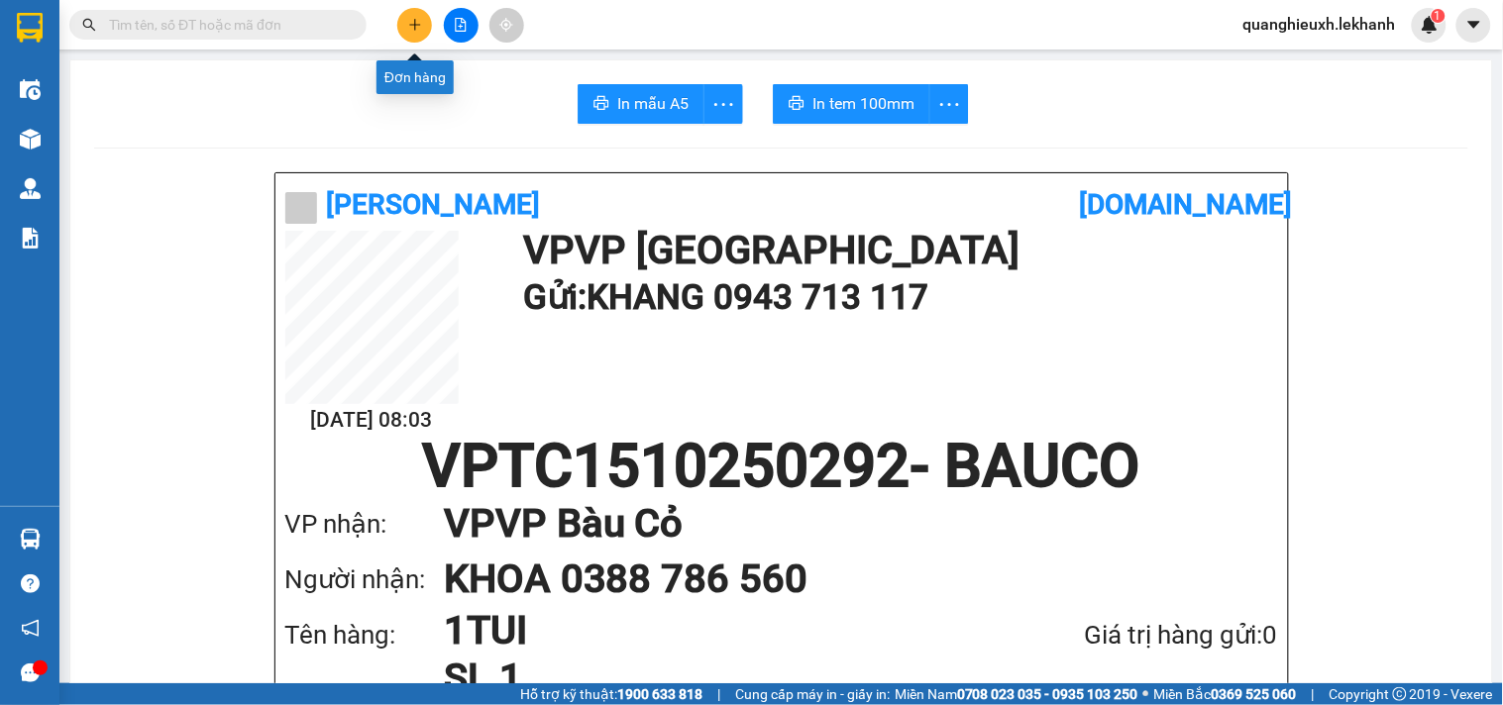
click at [409, 28] on icon "plus" at bounding box center [415, 25] width 14 height 14
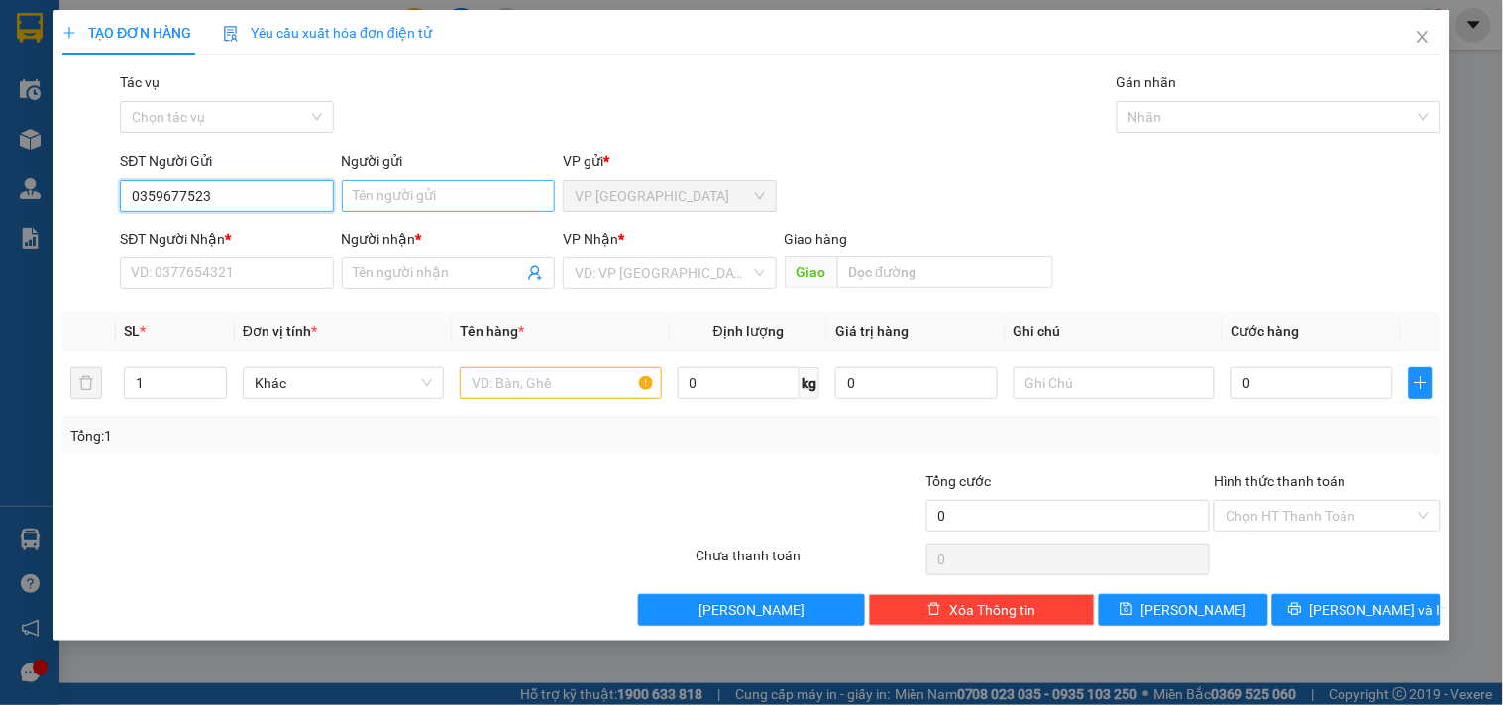
type input "0359677523"
click at [423, 199] on input "Người gửi" at bounding box center [448, 196] width 213 height 32
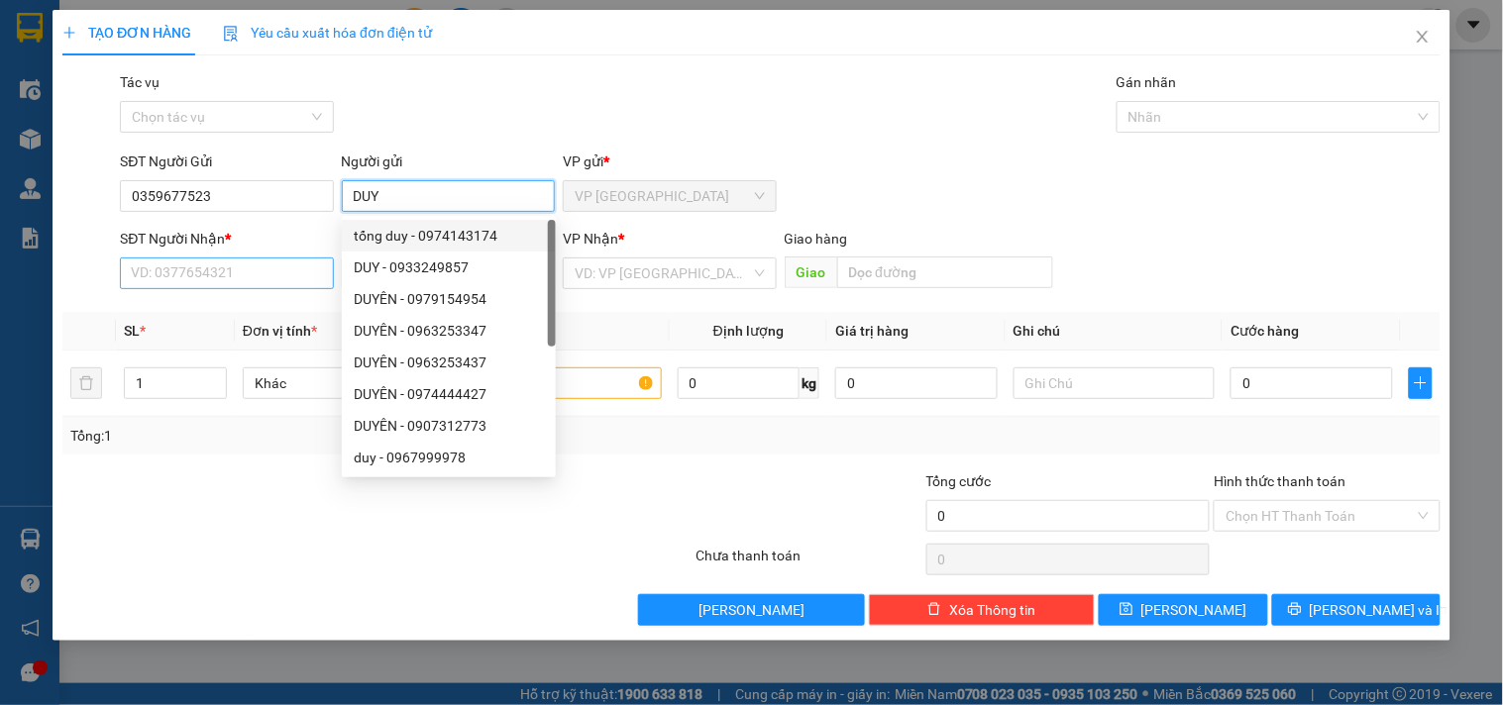
type input "DUY"
click at [241, 289] on input "SĐT Người Nhận *" at bounding box center [226, 274] width 213 height 32
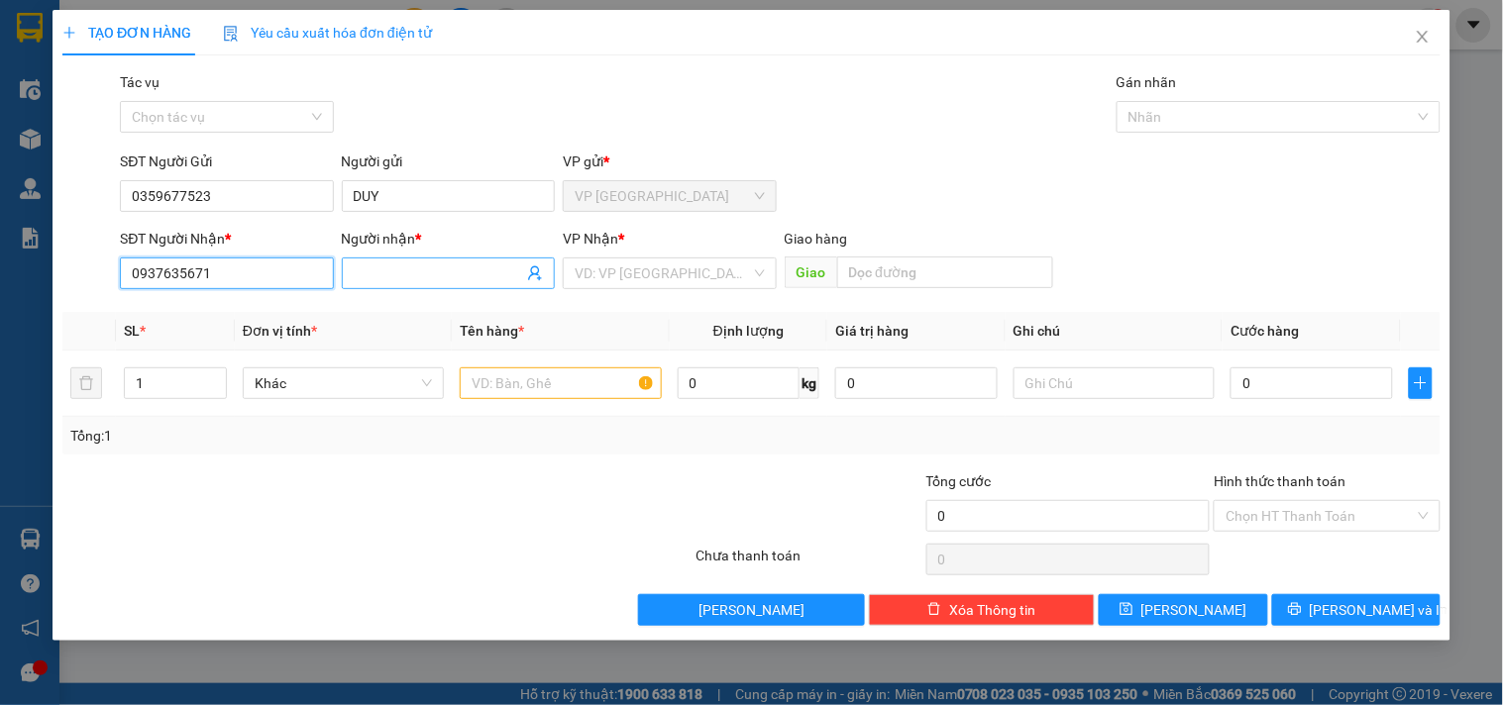
type input "0937635671"
click at [359, 273] on input "Người nhận *" at bounding box center [438, 274] width 169 height 22
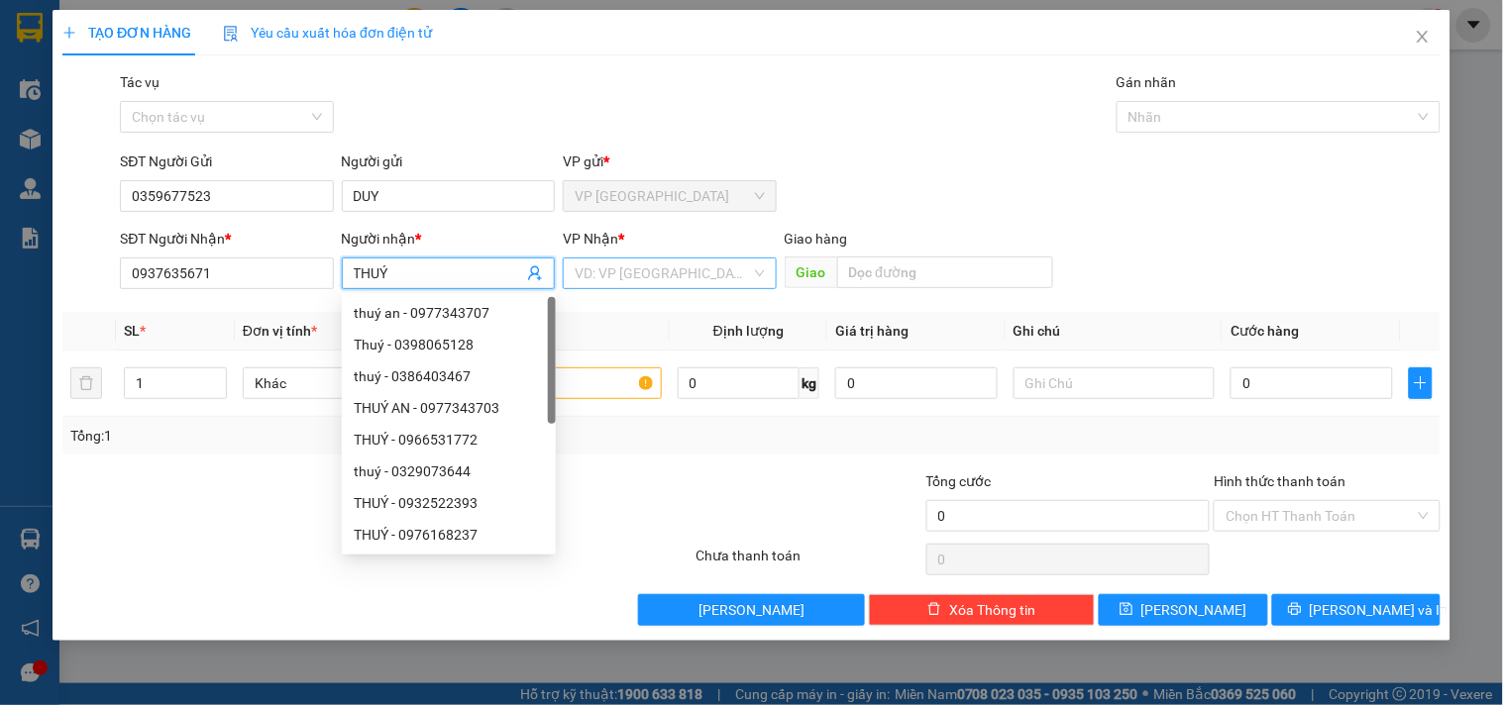
type input "THUÝ"
click at [619, 272] on input "search" at bounding box center [662, 274] width 175 height 30
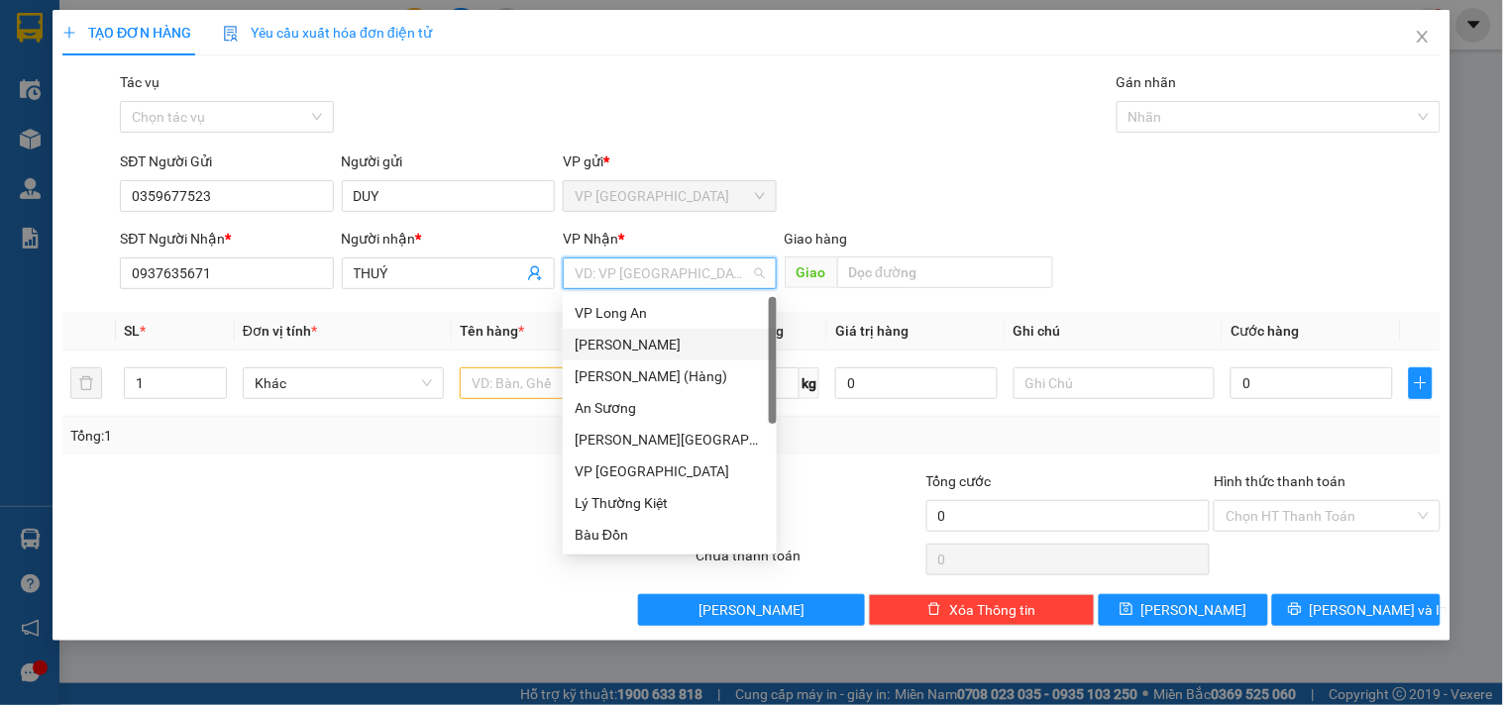
click at [634, 340] on div "[PERSON_NAME]" at bounding box center [670, 345] width 190 height 22
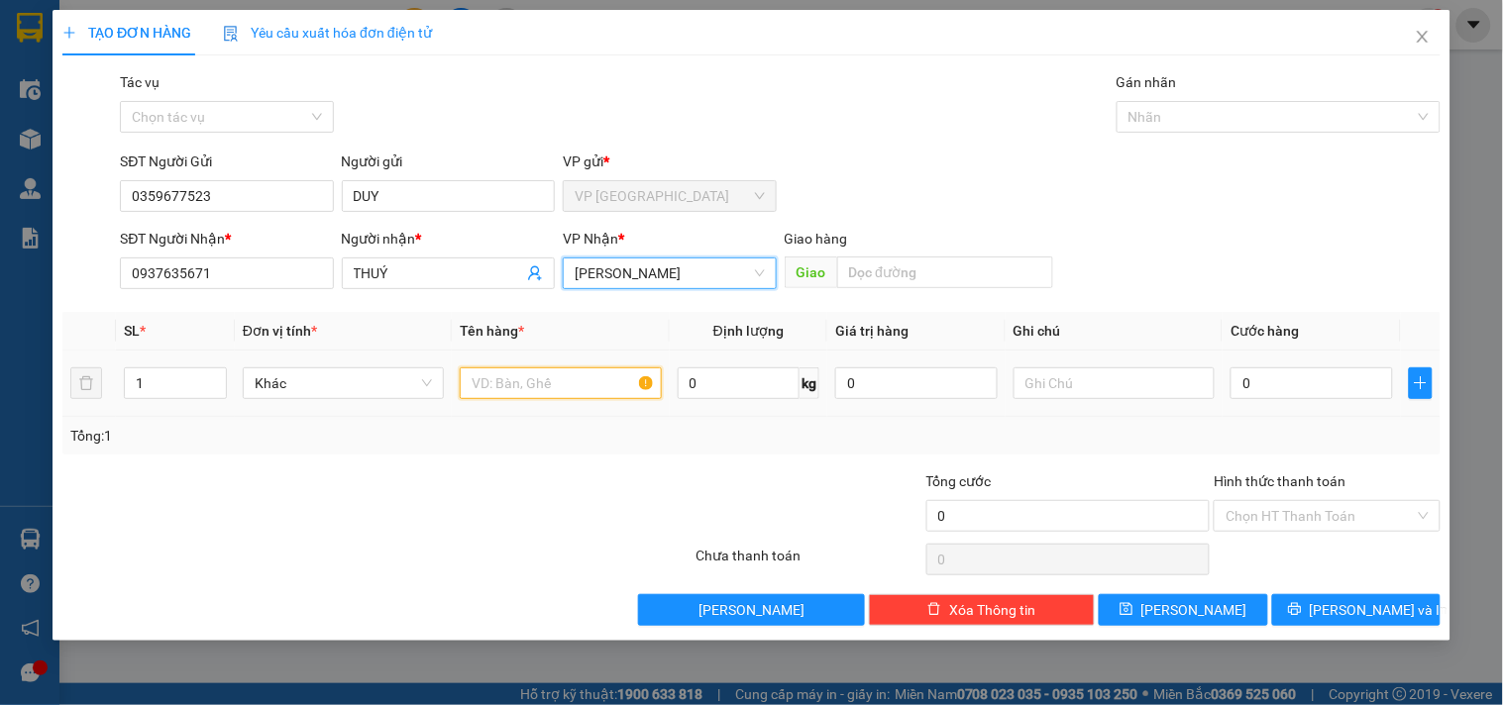
click at [488, 382] on input "text" at bounding box center [560, 384] width 201 height 32
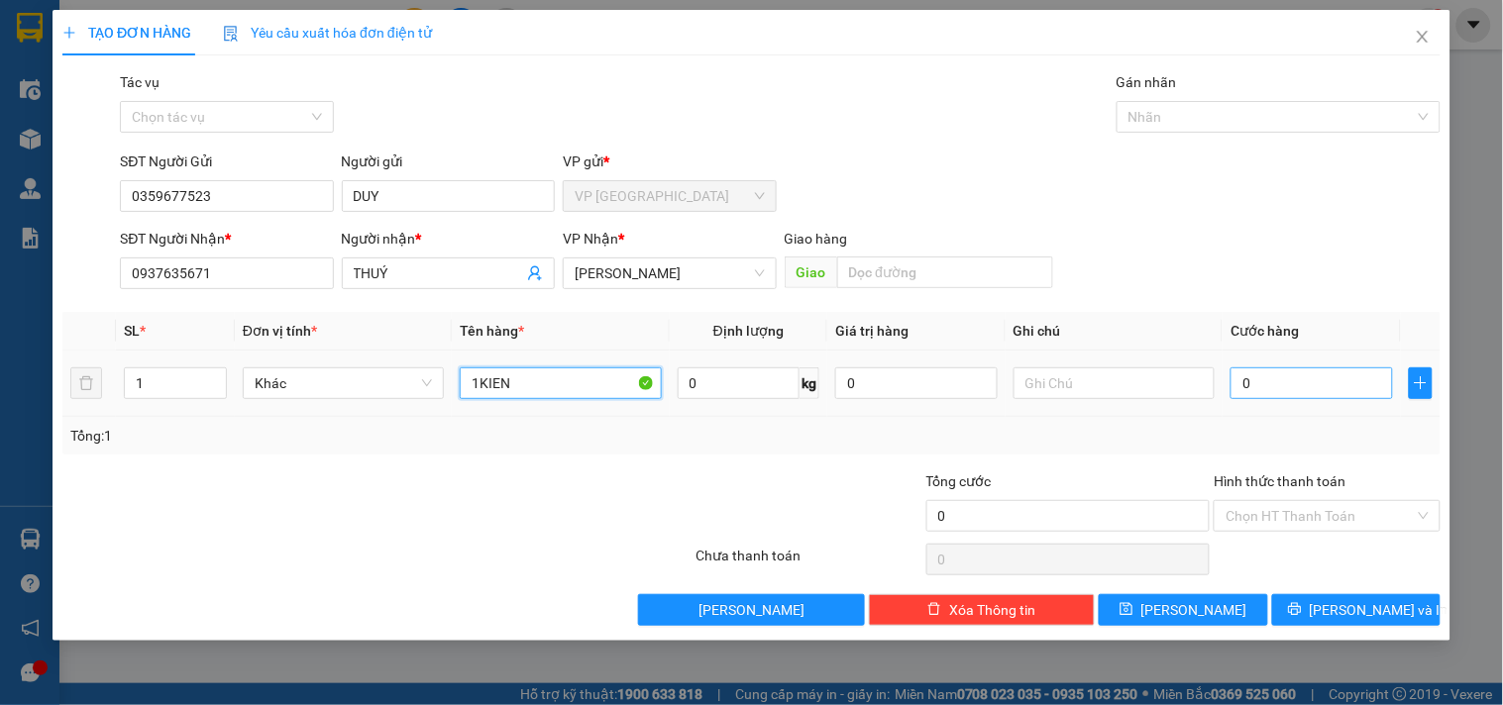
type input "1KIEN"
click at [1231, 389] on input "0" at bounding box center [1311, 384] width 162 height 32
type input "3"
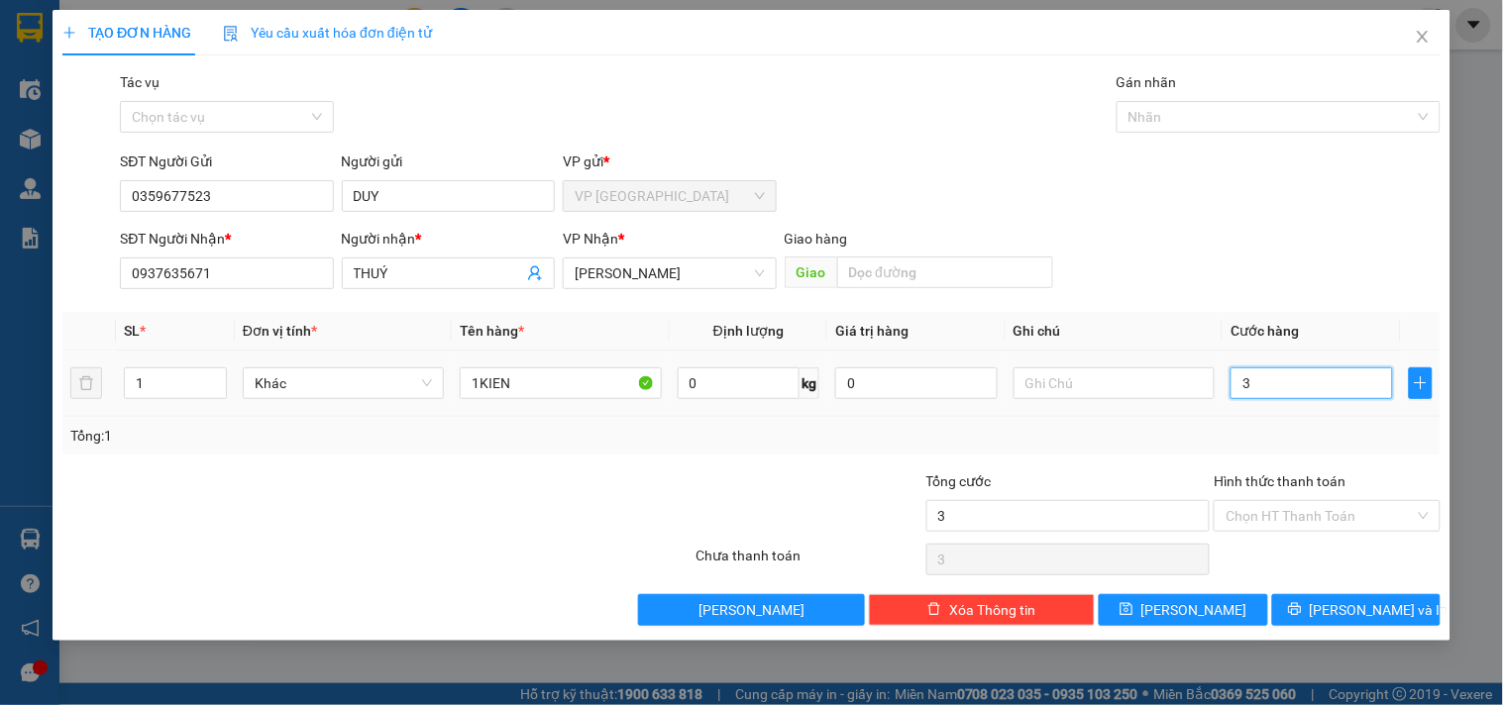
type input "30"
type input "30.000"
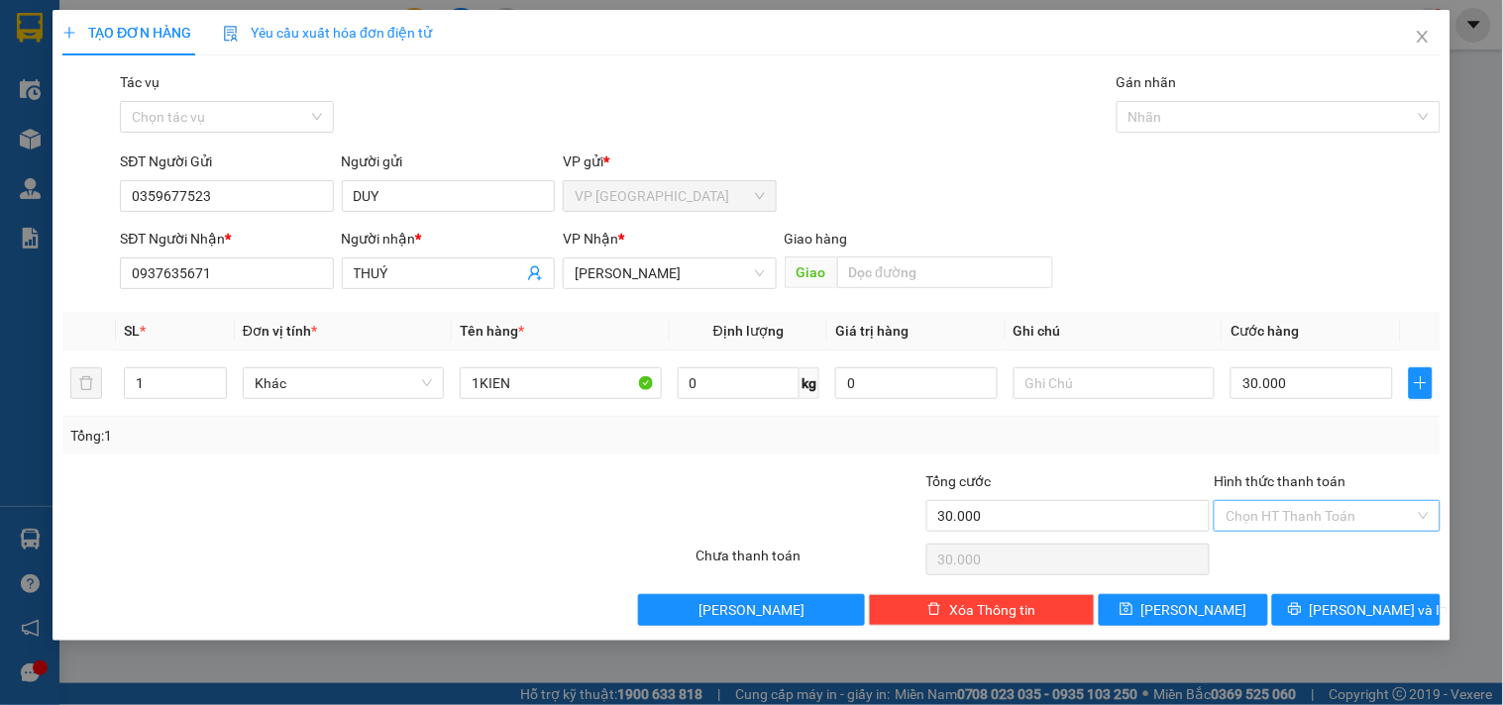
click at [1332, 509] on input "Hình thức thanh toán" at bounding box center [1319, 516] width 188 height 30
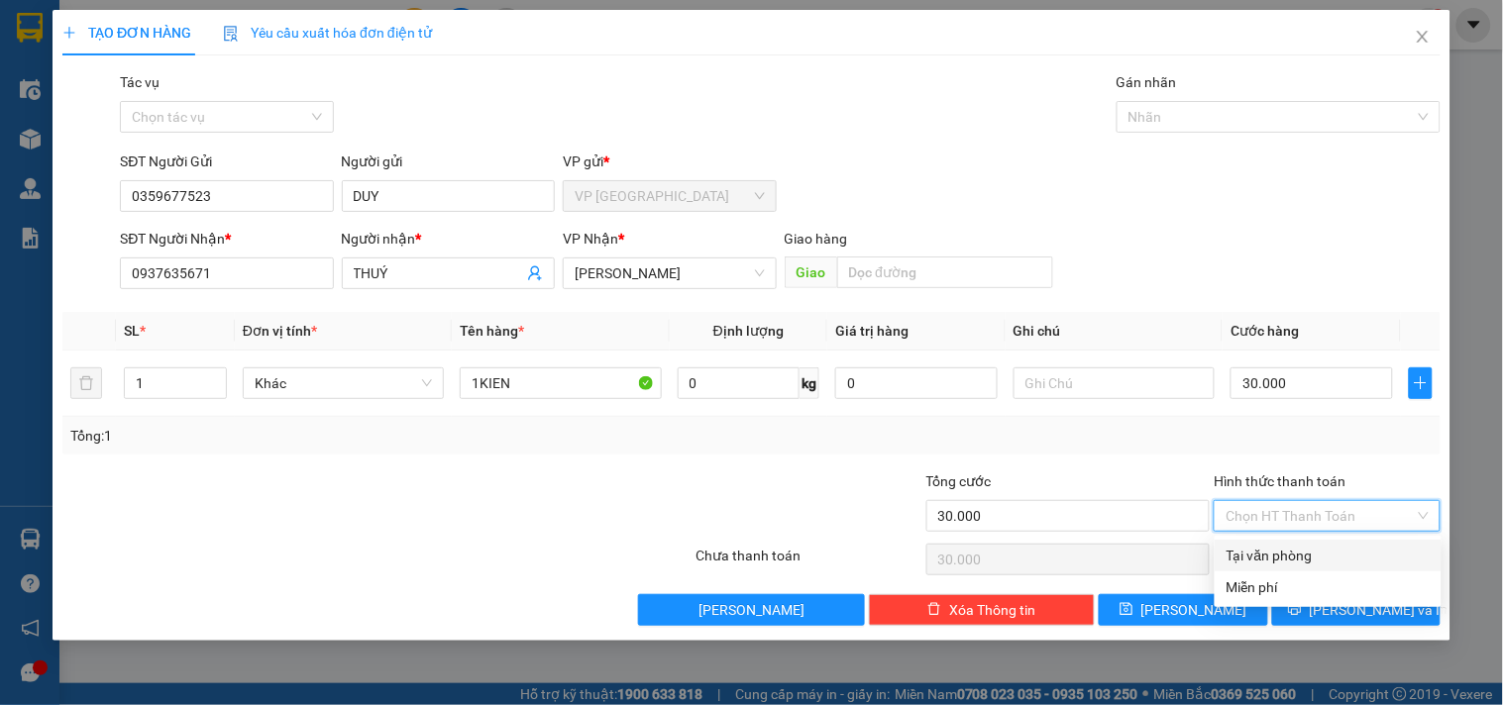
click at [1325, 555] on div "Tại văn phòng" at bounding box center [1327, 556] width 203 height 22
type input "0"
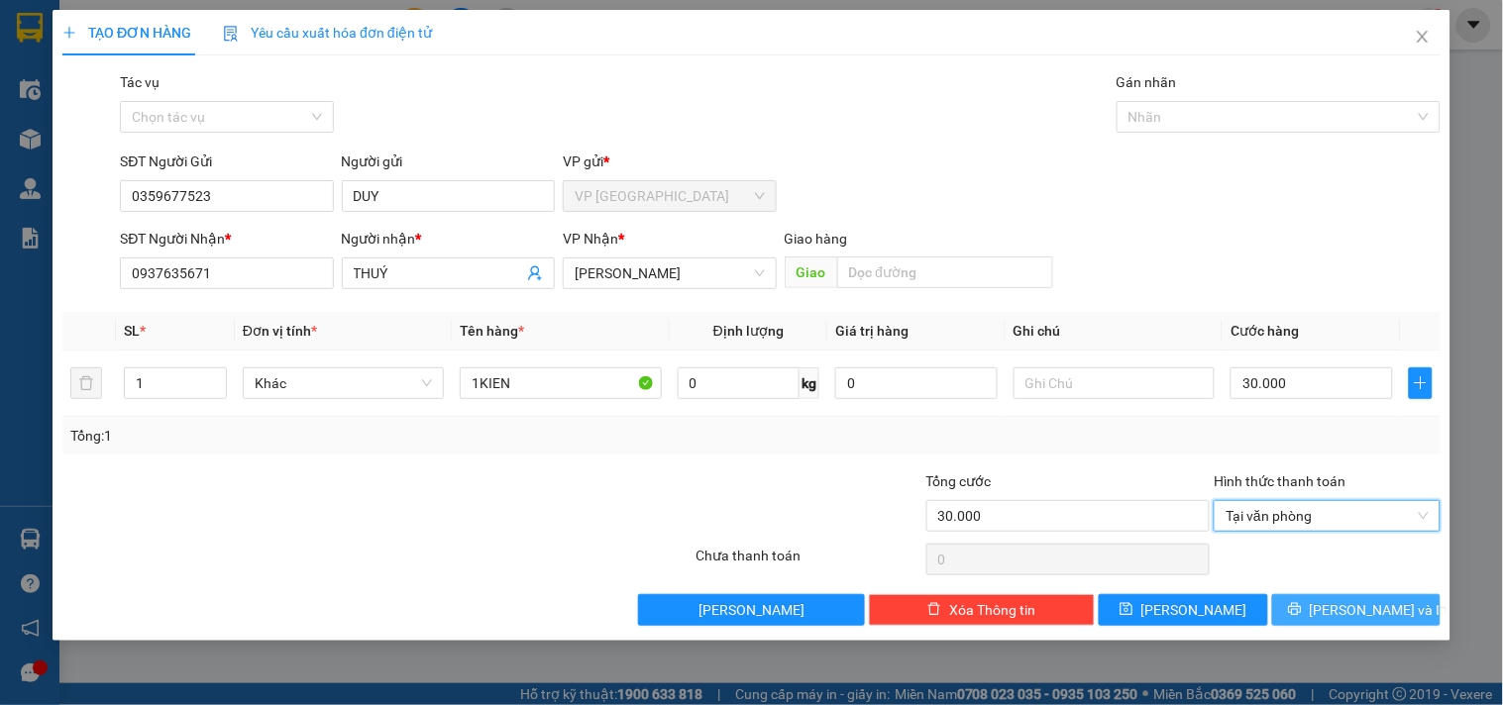
click at [1363, 600] on span "[PERSON_NAME] và In" at bounding box center [1379, 610] width 139 height 22
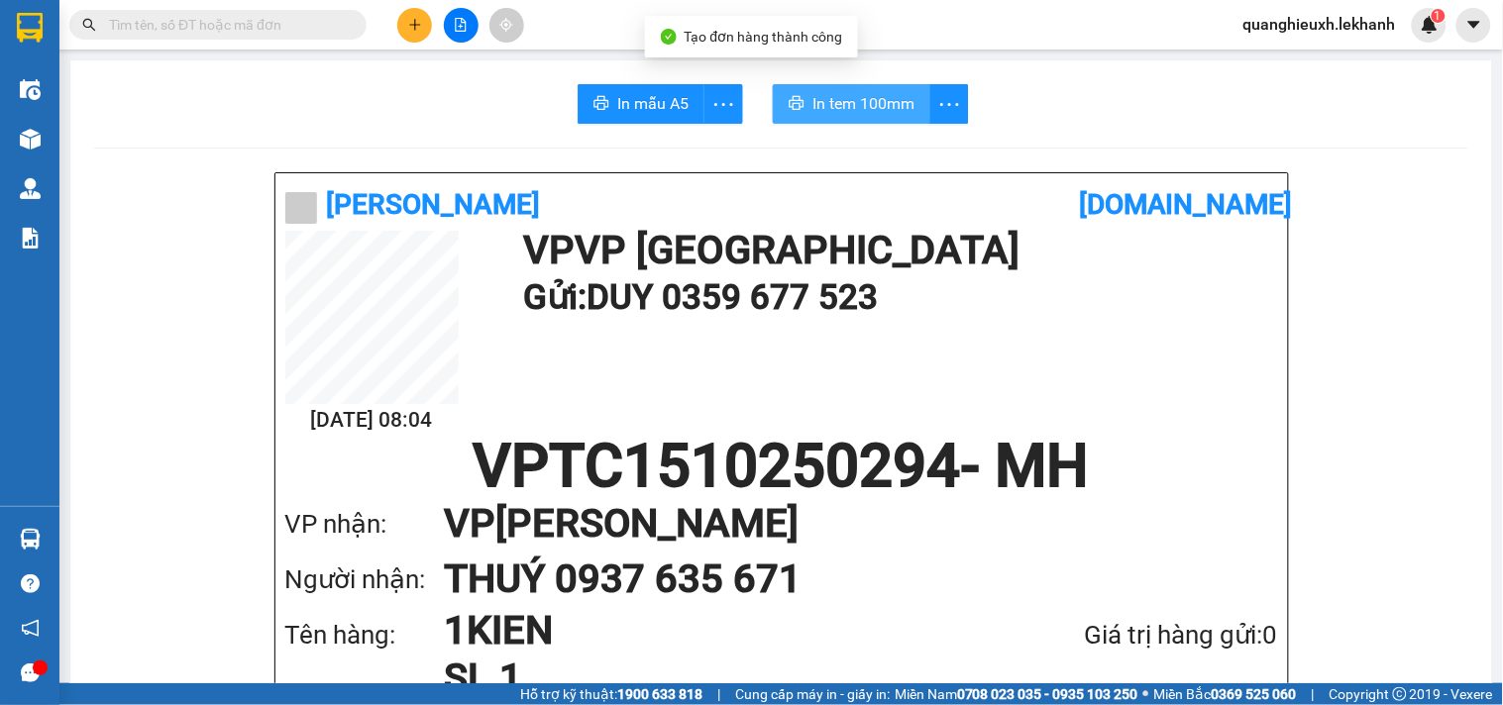
click at [883, 103] on span "In tem 100mm" at bounding box center [863, 103] width 102 height 25
